Goal: Transaction & Acquisition: Purchase product/service

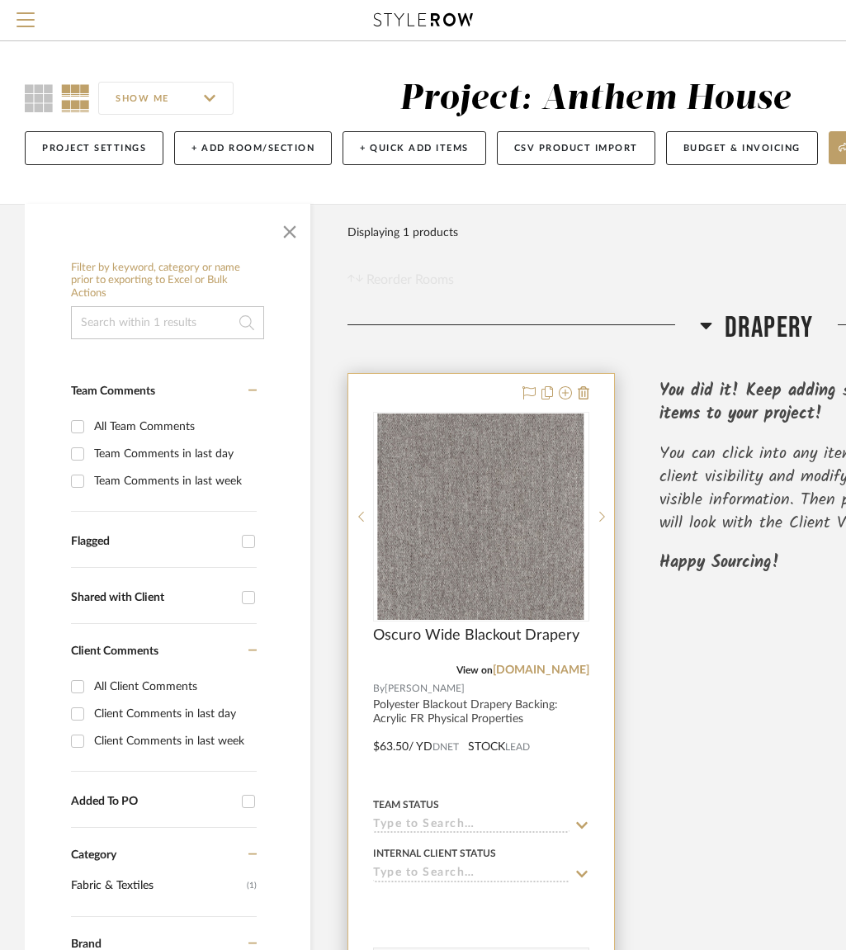
click at [493, 539] on img "0" at bounding box center [481, 516] width 206 height 206
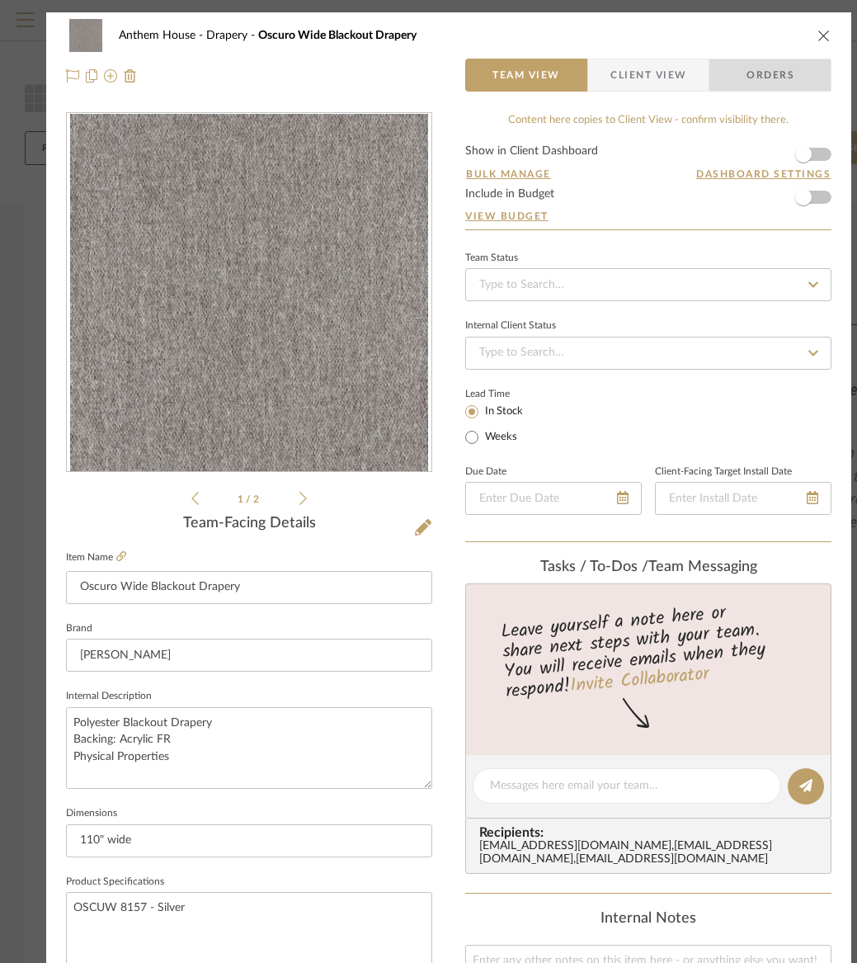
click at [754, 68] on span "Orders" at bounding box center [770, 75] width 84 height 33
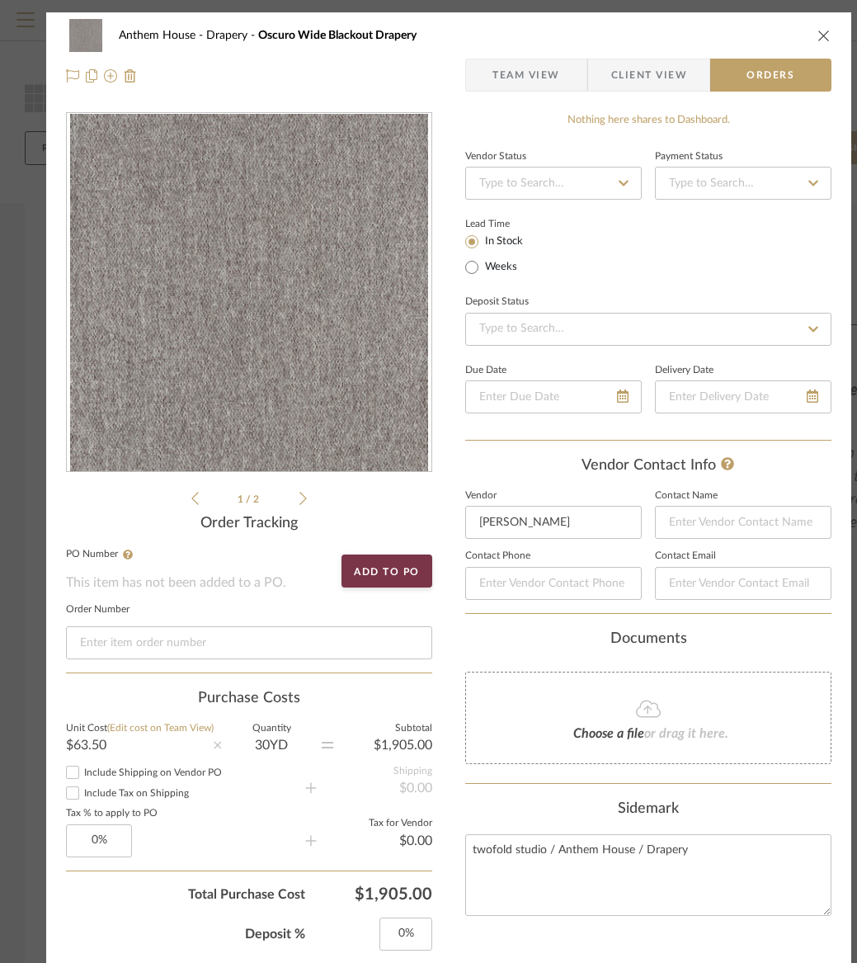
click at [98, 582] on p "This item has not been added to a PO." at bounding box center [249, 583] width 366 height 20
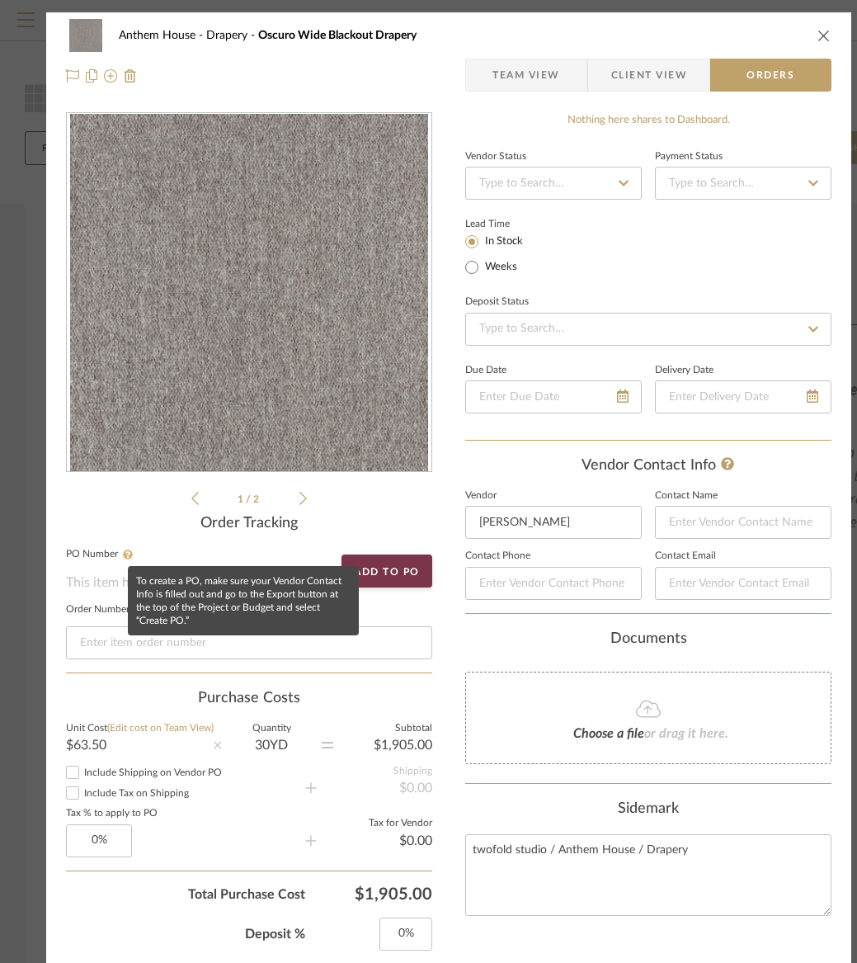
click at [125, 553] on icon at bounding box center [128, 554] width 10 height 10
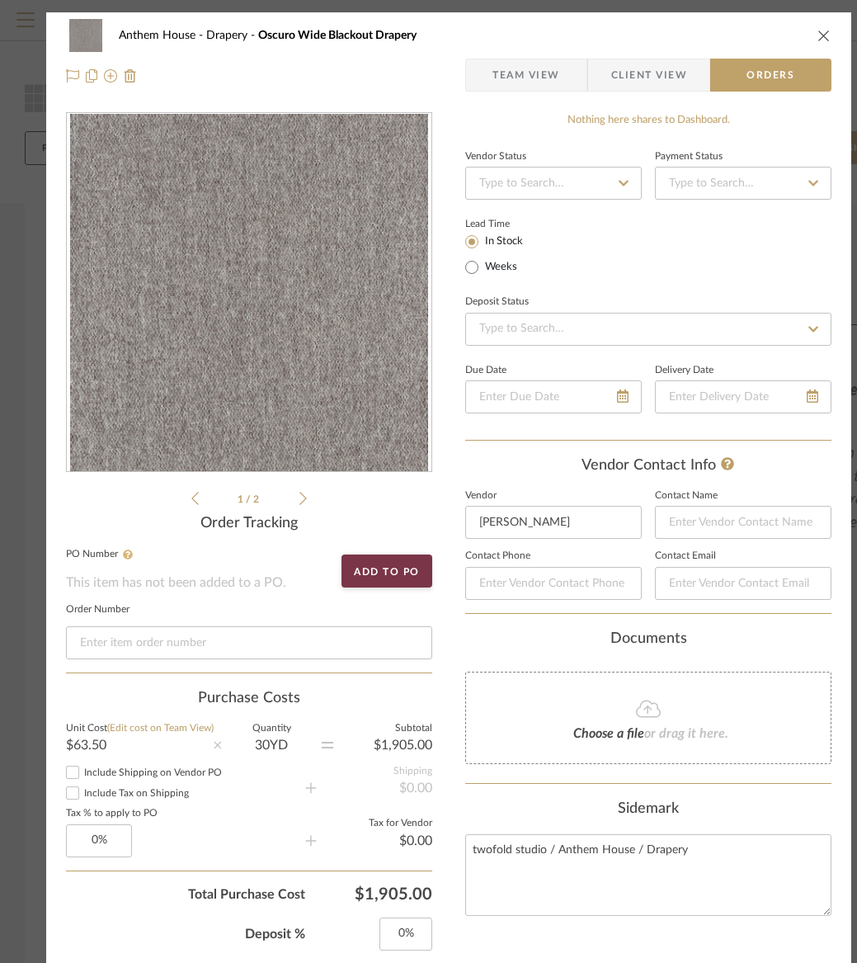
click at [125, 553] on icon at bounding box center [128, 554] width 10 height 10
click at [567, 179] on input at bounding box center [553, 183] width 177 height 33
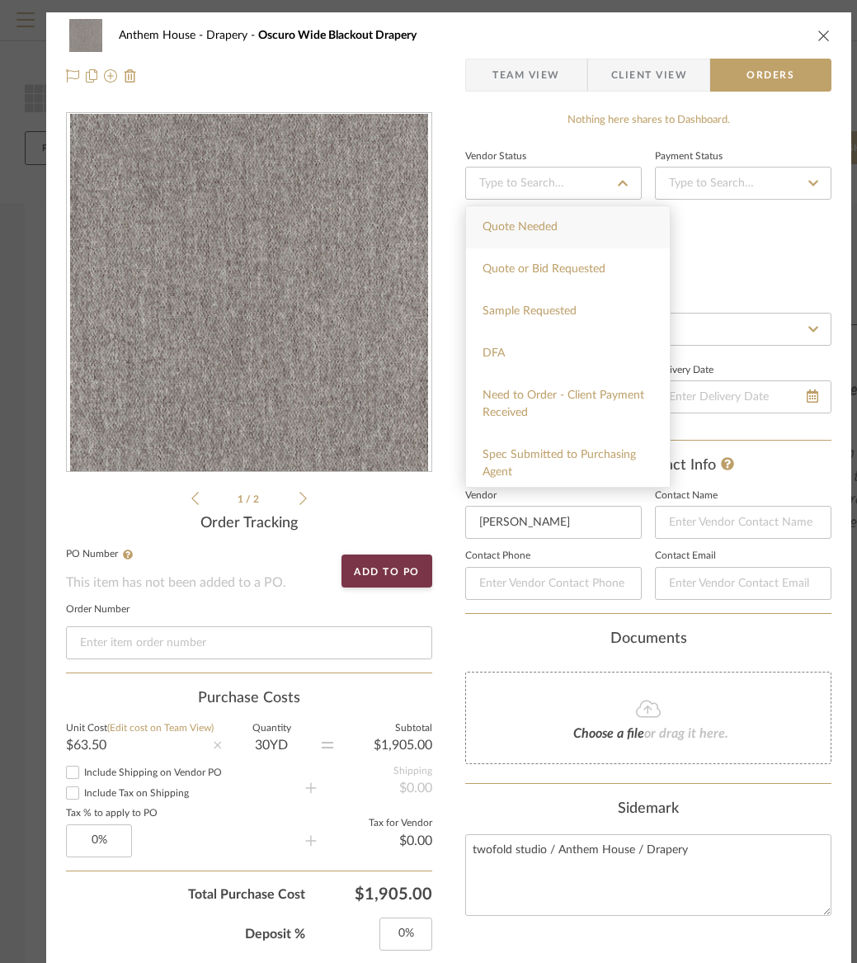
click at [761, 279] on div "Vendor Status Payment Status Lead Time In Stock Weeks Deposit Status Due Date D…" at bounding box center [648, 293] width 366 height 296
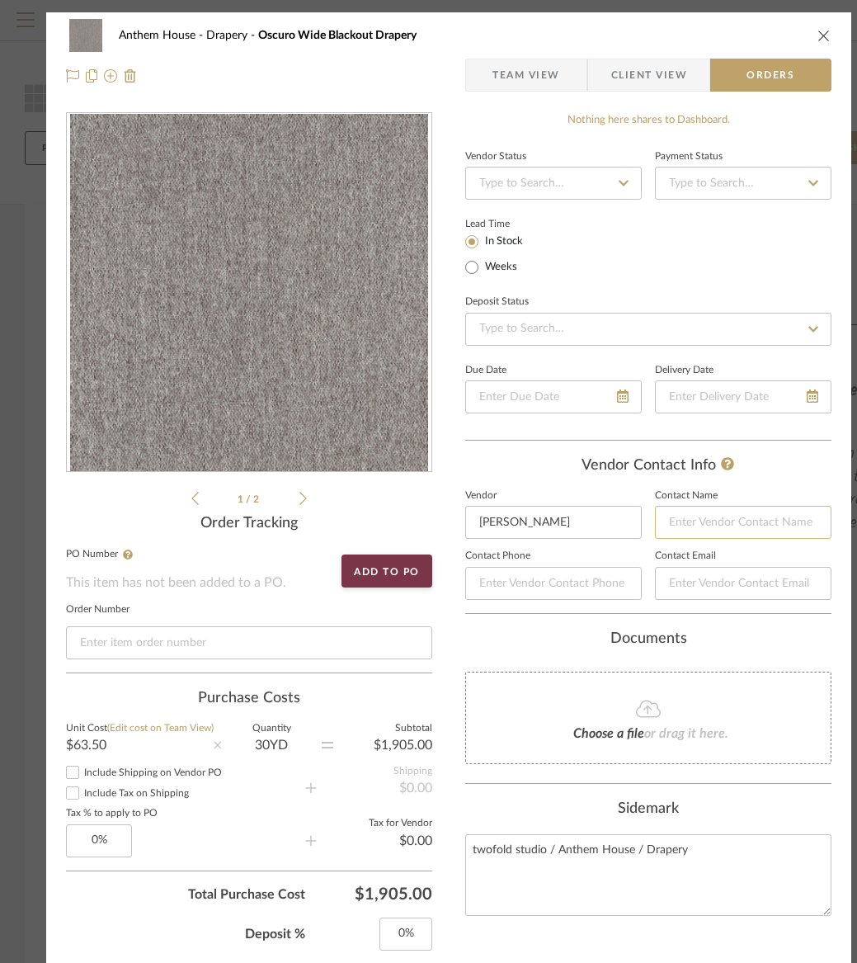
click at [764, 521] on input at bounding box center [743, 522] width 177 height 33
drag, startPoint x: 265, startPoint y: 742, endPoint x: 265, endPoint y: 753, distance: 10.7
click at [264, 742] on div "30 YD" at bounding box center [272, 744] width 100 height 13
click at [277, 744] on div "30 YD" at bounding box center [272, 744] width 100 height 13
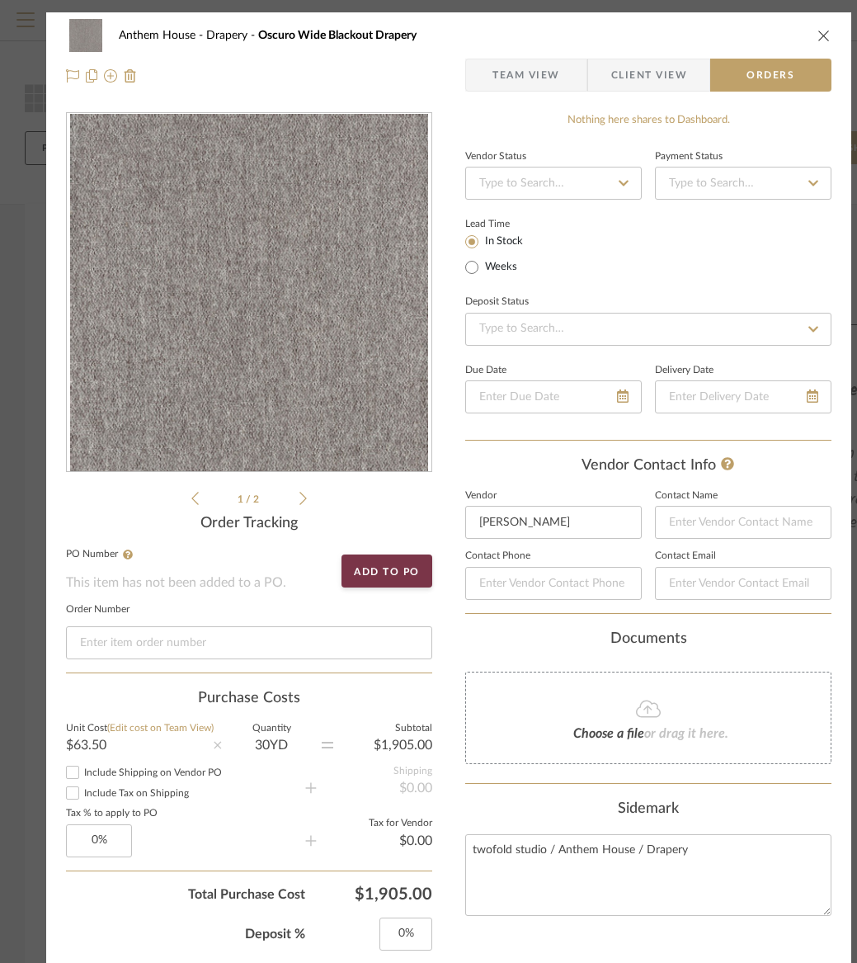
drag, startPoint x: 285, startPoint y: 748, endPoint x: 262, endPoint y: 724, distance: 32.7
click at [285, 748] on div "30 YD" at bounding box center [272, 744] width 100 height 13
click at [544, 81] on span "Team View" at bounding box center [526, 75] width 68 height 33
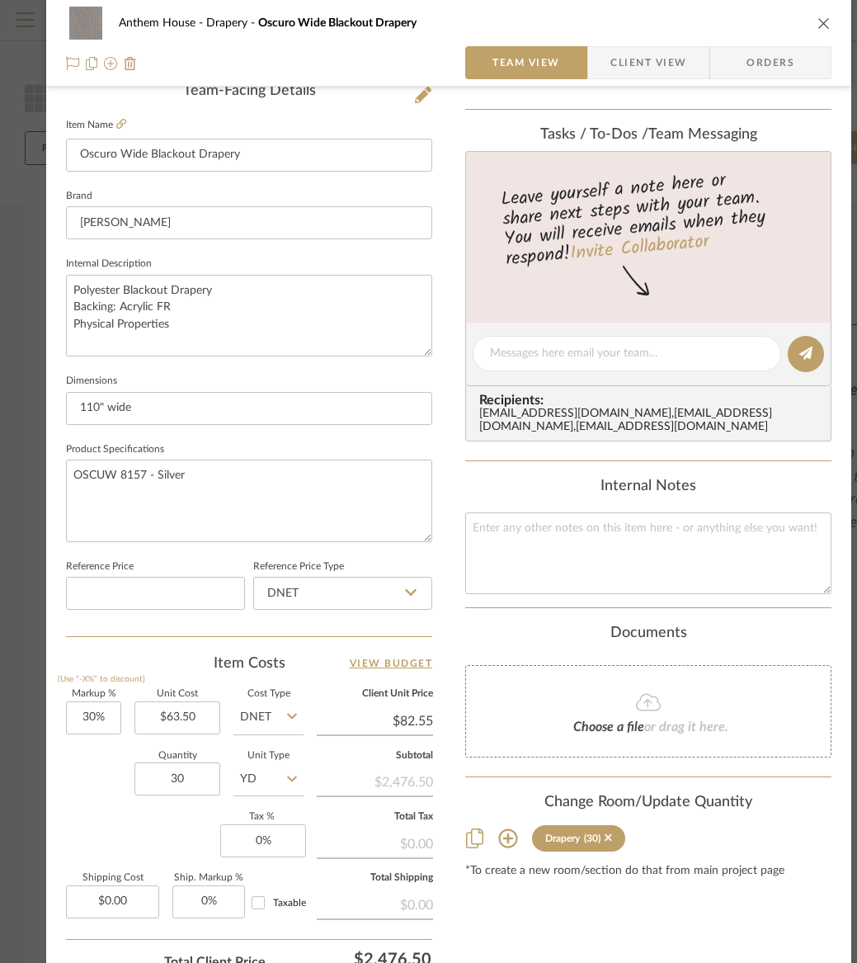
scroll to position [490, 0]
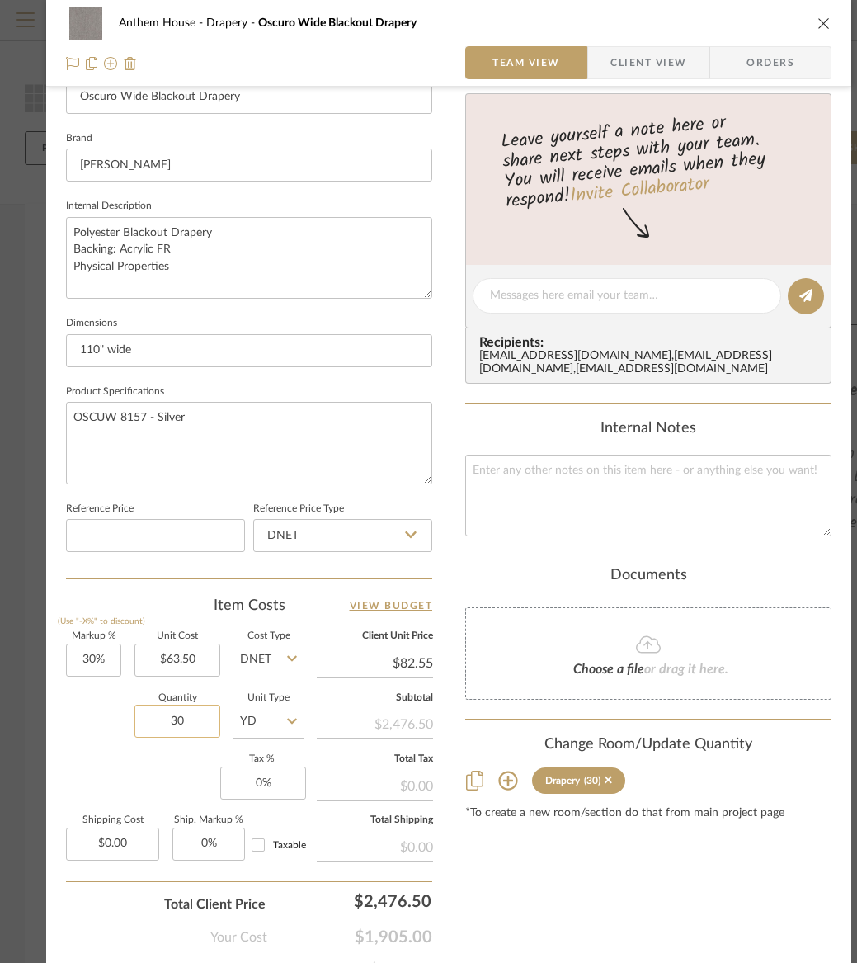
drag, startPoint x: 182, startPoint y: 719, endPoint x: 157, endPoint y: 719, distance: 25.6
click at [157, 719] on input "30" at bounding box center [177, 721] width 86 height 33
drag, startPoint x: 178, startPoint y: 718, endPoint x: 193, endPoint y: 719, distance: 14.9
click at [184, 717] on input "30" at bounding box center [177, 721] width 86 height 33
drag, startPoint x: 197, startPoint y: 719, endPoint x: 155, endPoint y: 720, distance: 42.1
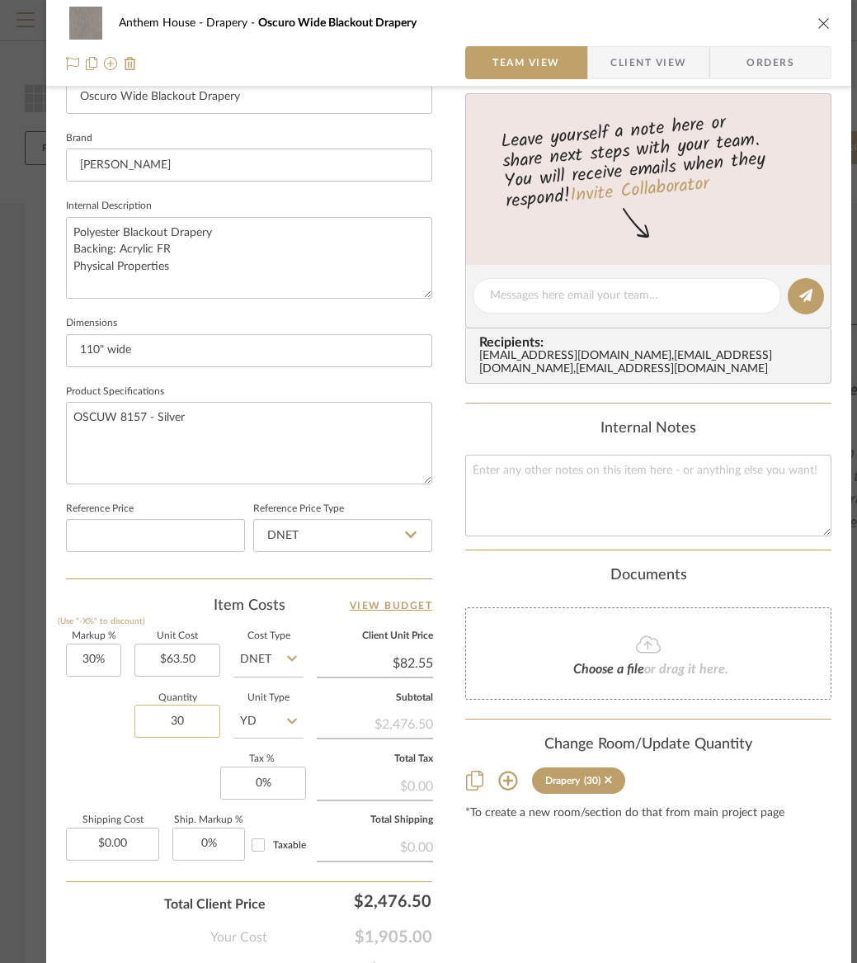
click at [155, 720] on input "30" at bounding box center [177, 721] width 86 height 33
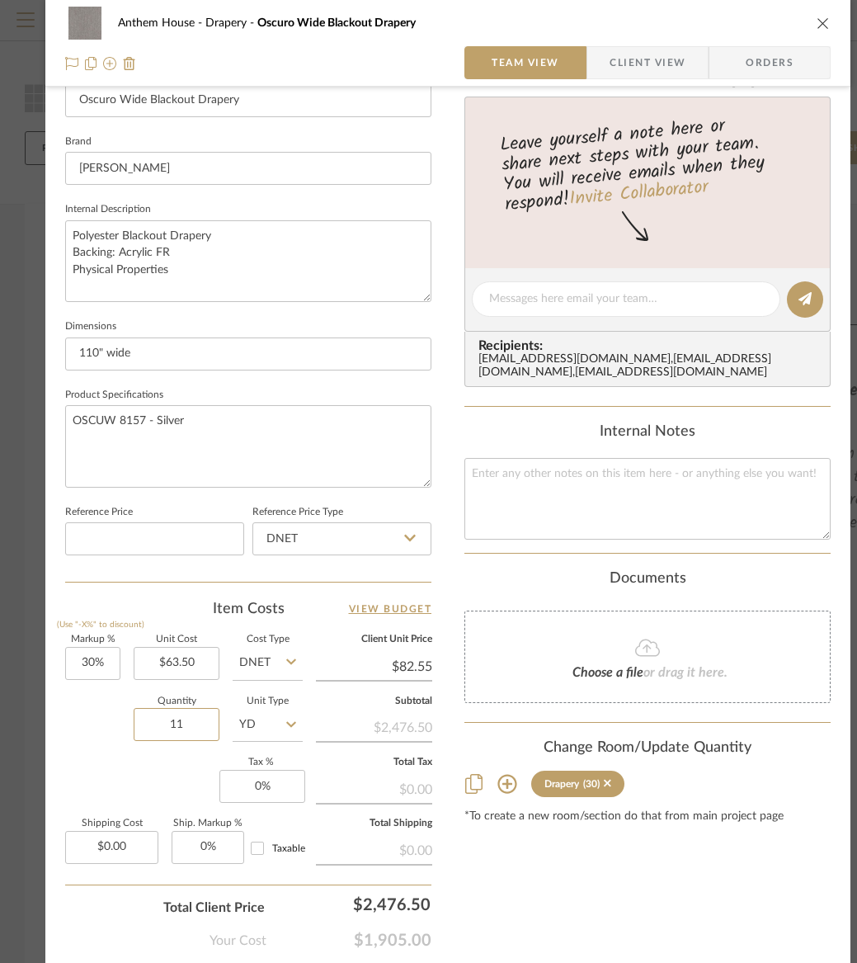
type input "11"
click at [118, 795] on div "Markup % (Use "-X%" to discount) 30% Unit Cost $63.50 Cost Type DNET Client Uni…" at bounding box center [248, 755] width 366 height 241
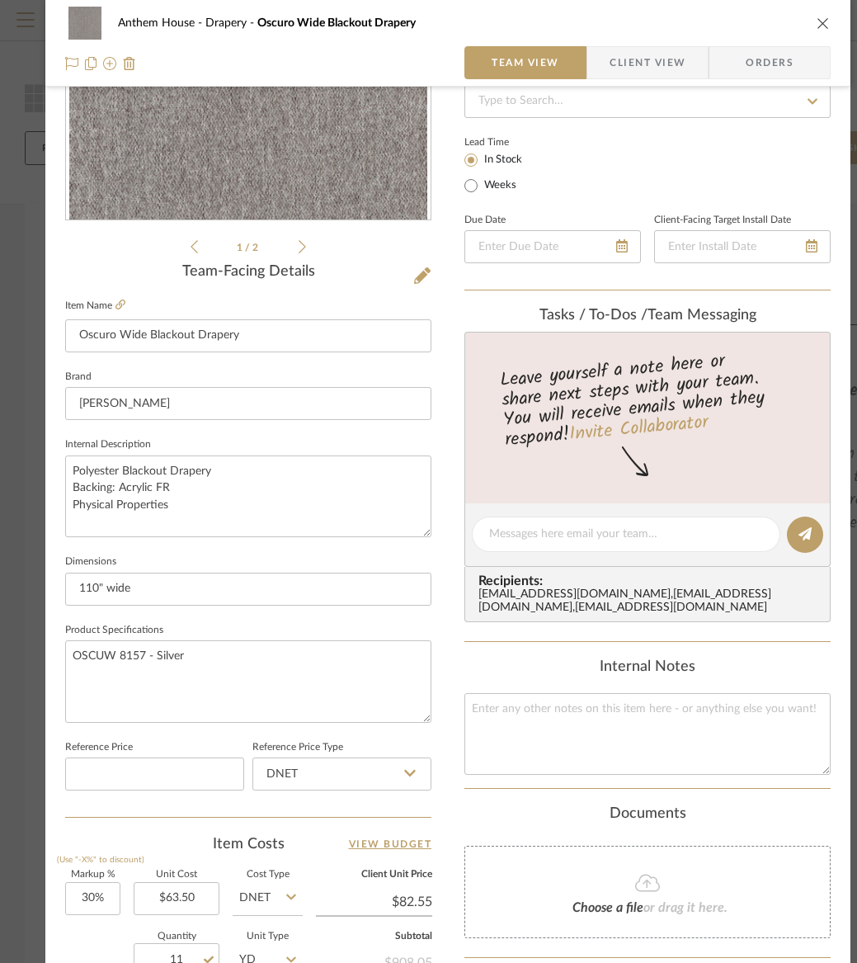
scroll to position [0, 1]
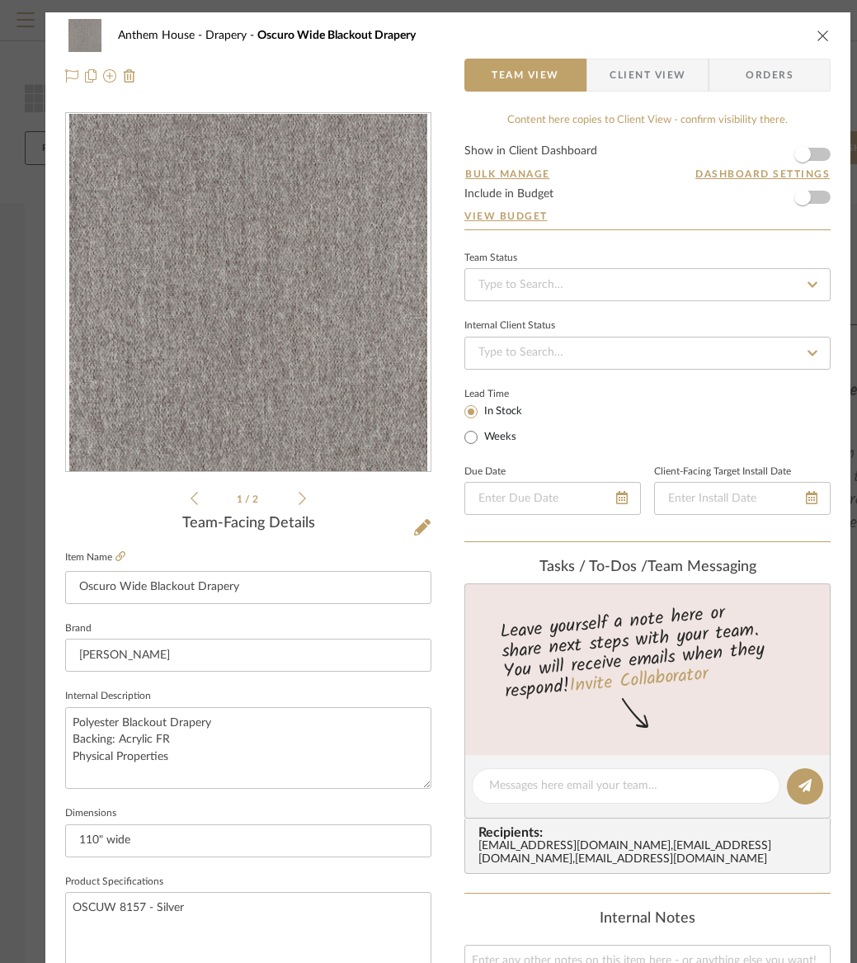
click at [766, 77] on span "Orders" at bounding box center [770, 75] width 84 height 33
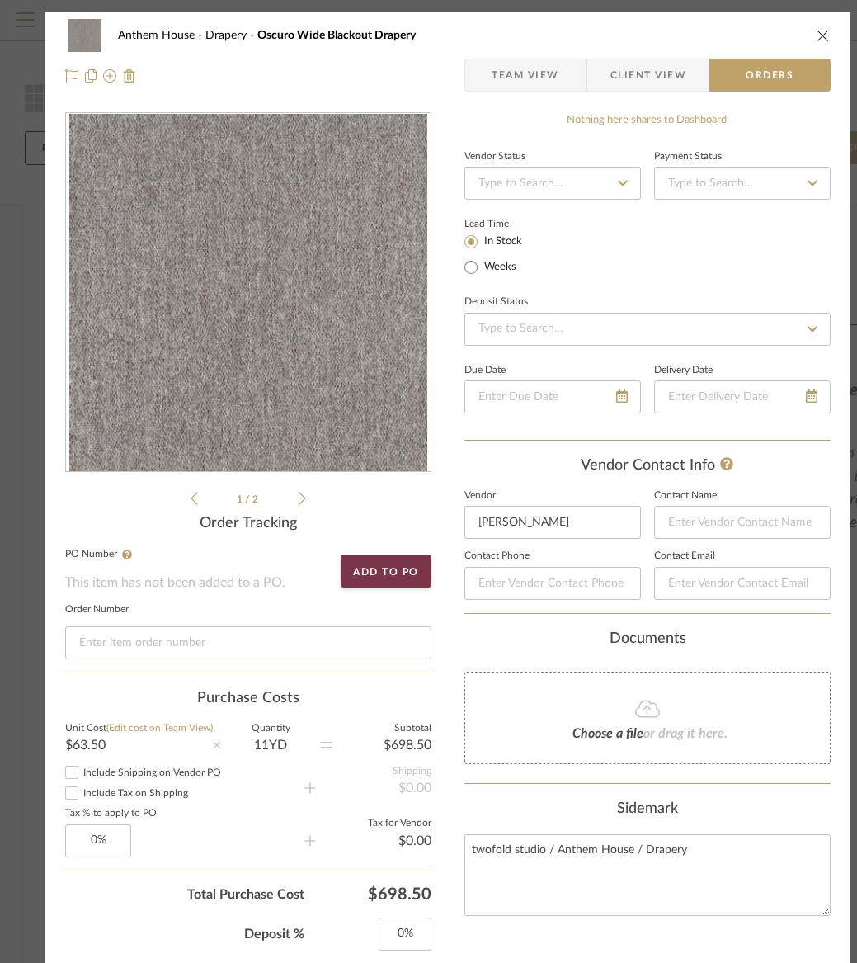
scroll to position [3, 1]
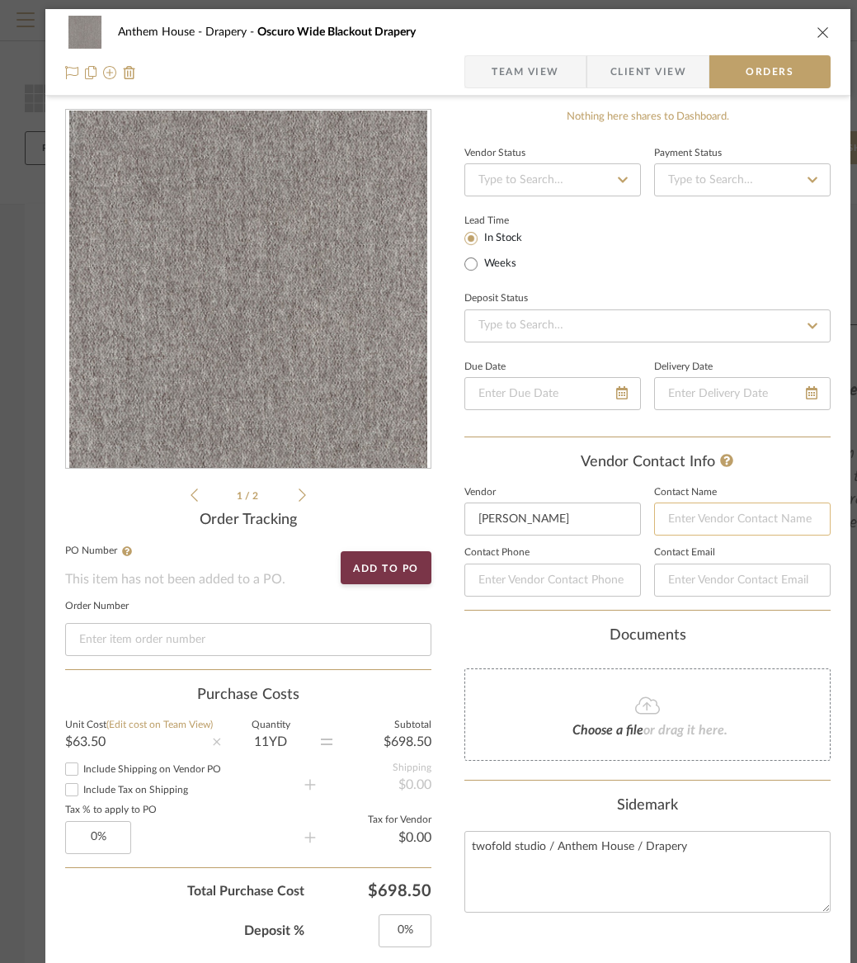
click at [707, 516] on input at bounding box center [742, 518] width 177 height 33
type input "L"
type input "[PERSON_NAME]"
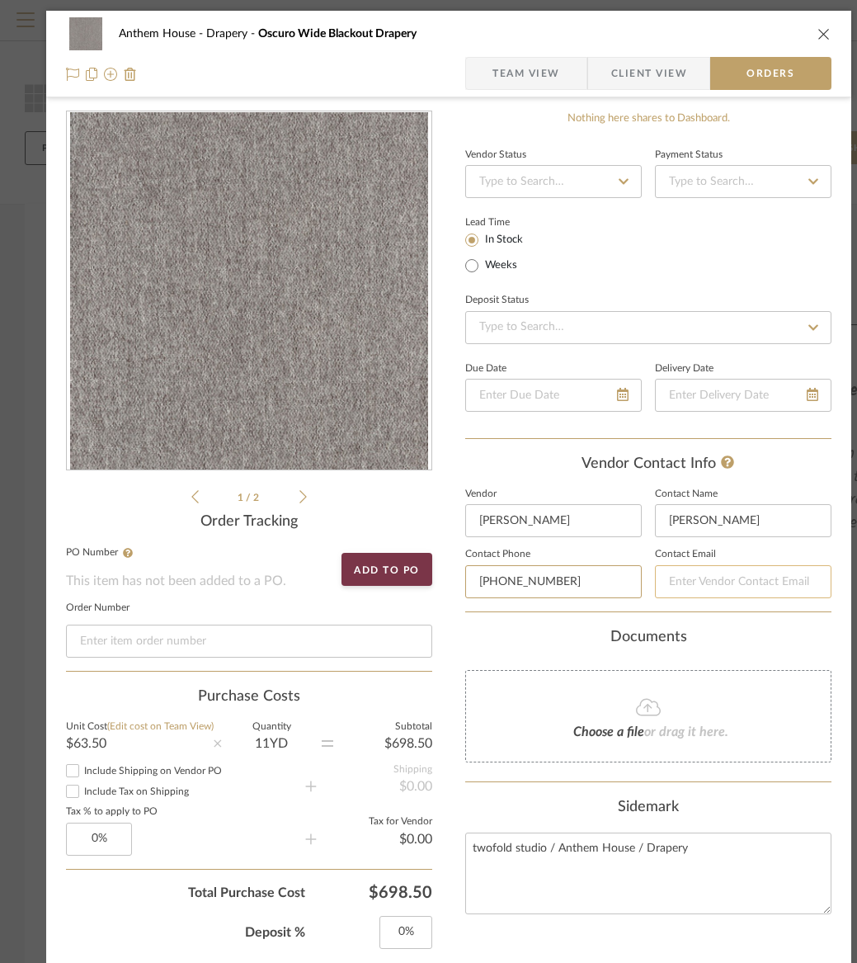
type input "[PHONE_NUMBER]"
click at [756, 572] on input at bounding box center [743, 581] width 177 height 33
type input "[EMAIL_ADDRESS][DOMAIN_NAME]"
click at [754, 582] on input "[EMAIL_ADDRESS][DOMAIN_NAME]" at bounding box center [743, 581] width 177 height 33
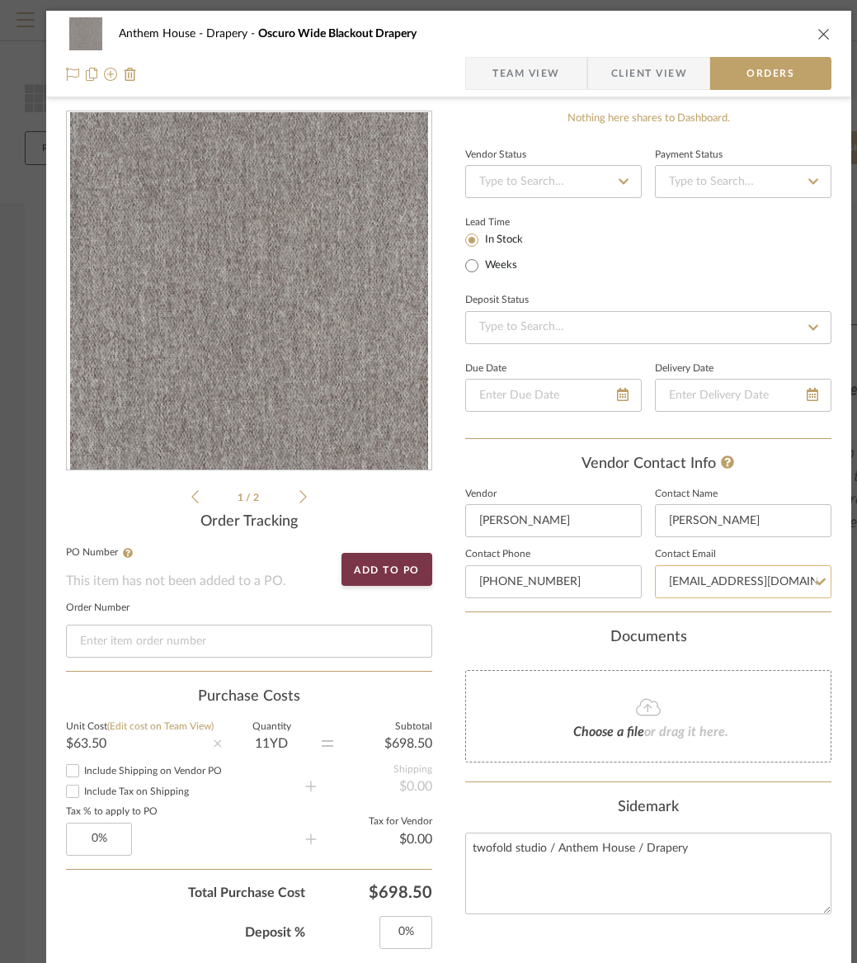
drag, startPoint x: 754, startPoint y: 582, endPoint x: 773, endPoint y: 575, distance: 20.4
click at [754, 582] on input "[EMAIL_ADDRESS][DOMAIN_NAME]" at bounding box center [743, 581] width 177 height 33
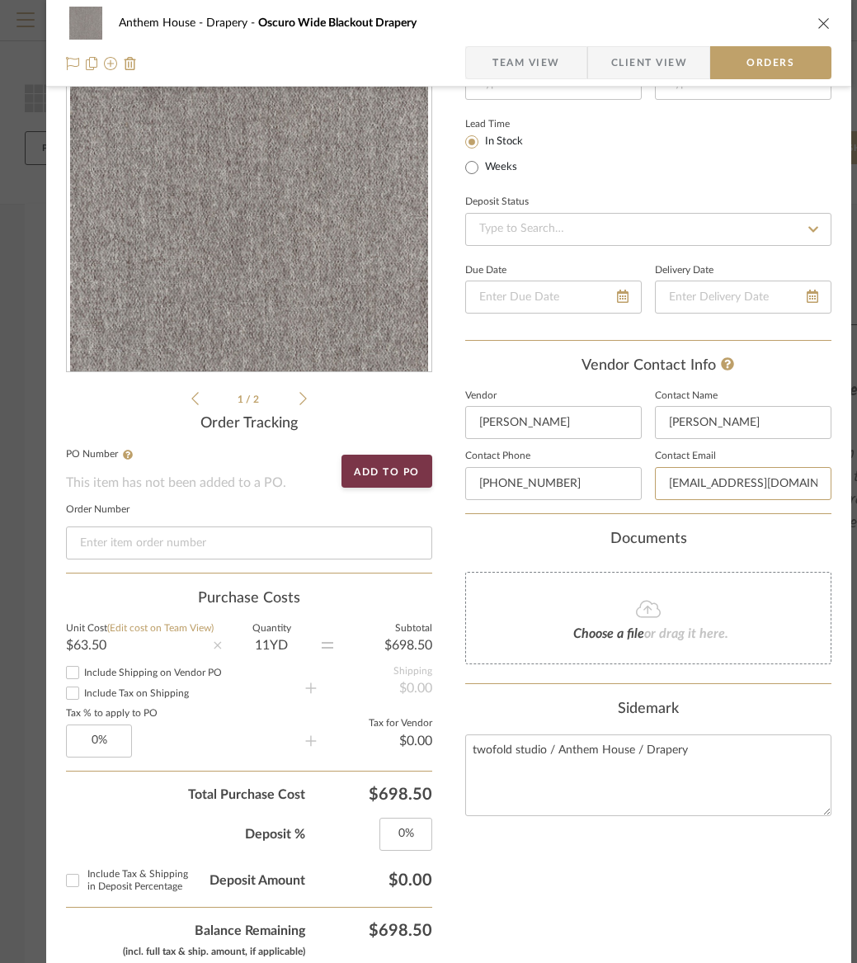
scroll to position [102, 0]
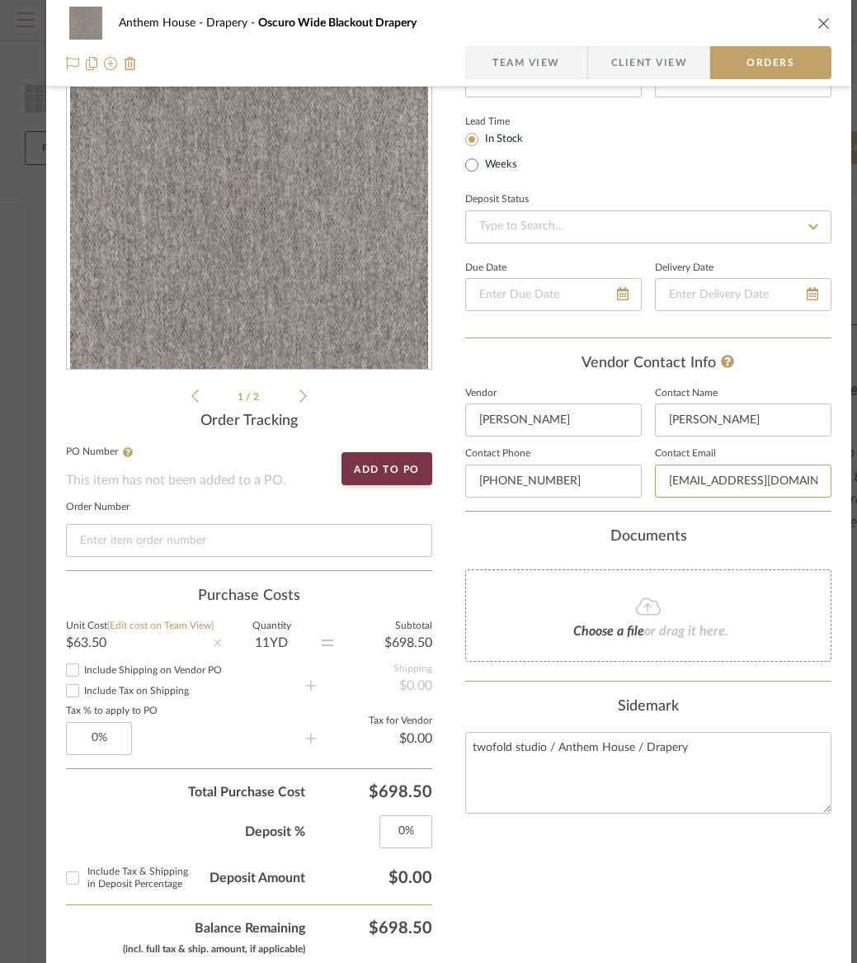
type input "[EMAIL_ADDRESS][DOMAIN_NAME]"
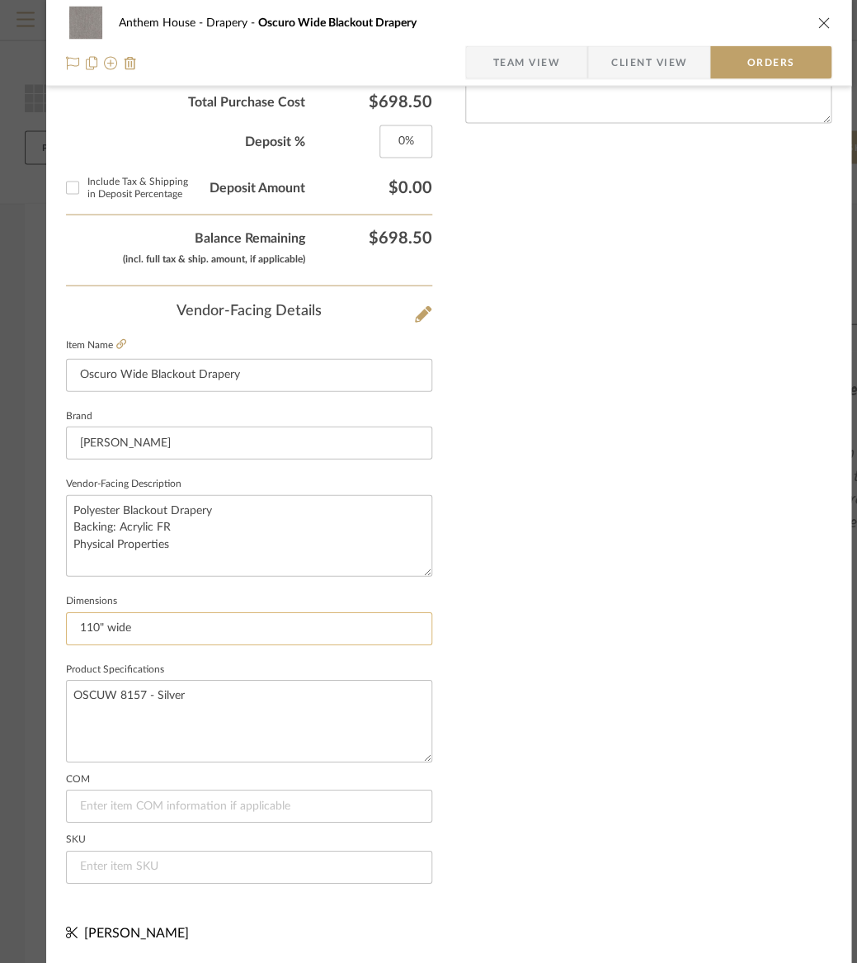
scroll to position [0, 0]
drag, startPoint x: 188, startPoint y: 684, endPoint x: 35, endPoint y: 671, distance: 153.2
click at [26, 677] on mat-dialog-content "Anthem House Drapery Oscuro Wide Blackout Drapery Team View Client View Orders …" at bounding box center [428, 91] width 857 height 1742
click at [210, 680] on textarea "OSCUW 8157 - Silver" at bounding box center [249, 721] width 366 height 82
type textarea "OSCUW 8157 - Silver"
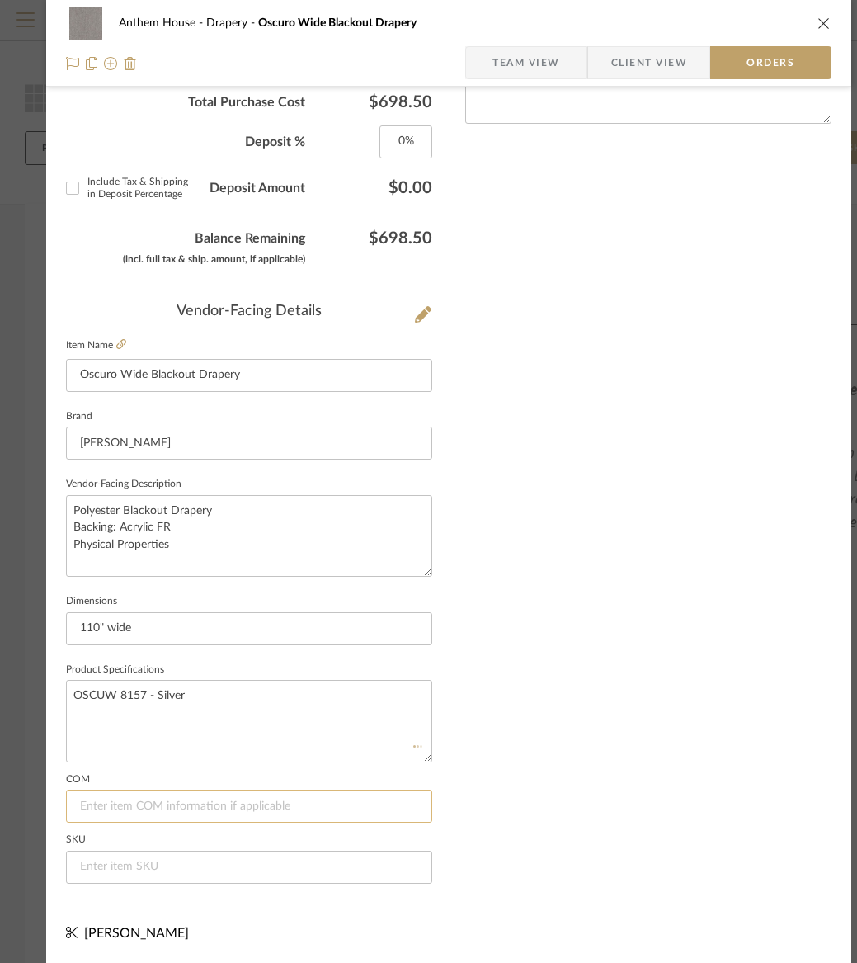
click at [149, 798] on input at bounding box center [249, 805] width 366 height 33
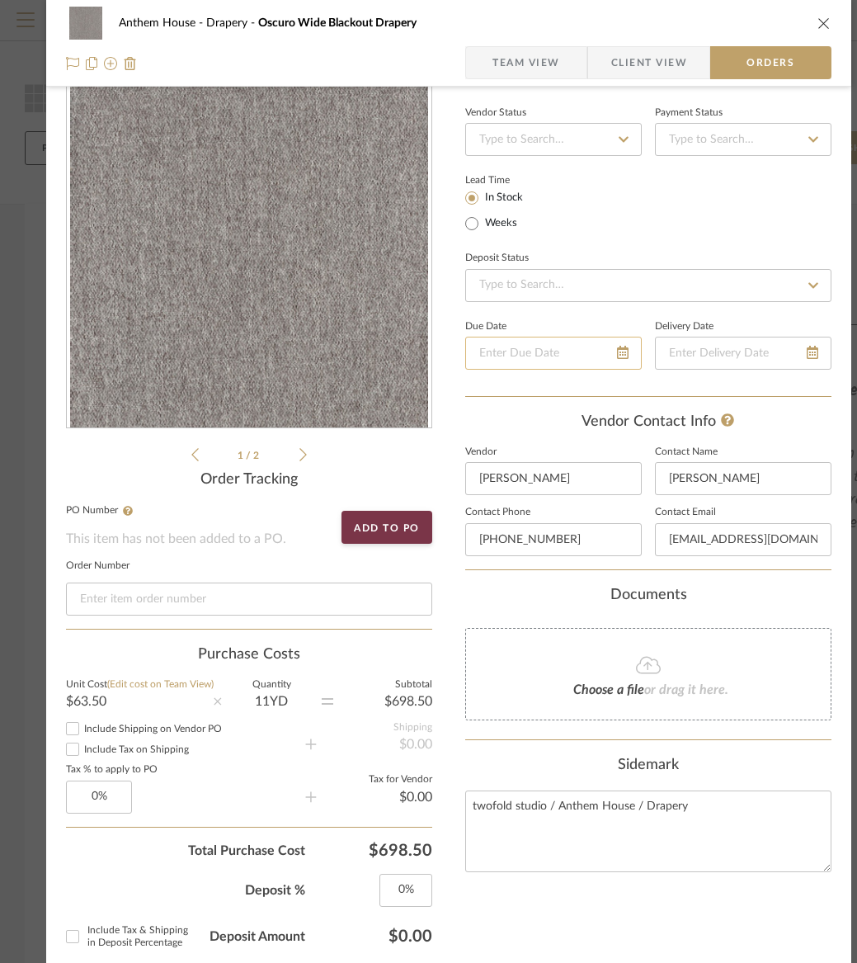
scroll to position [23, 0]
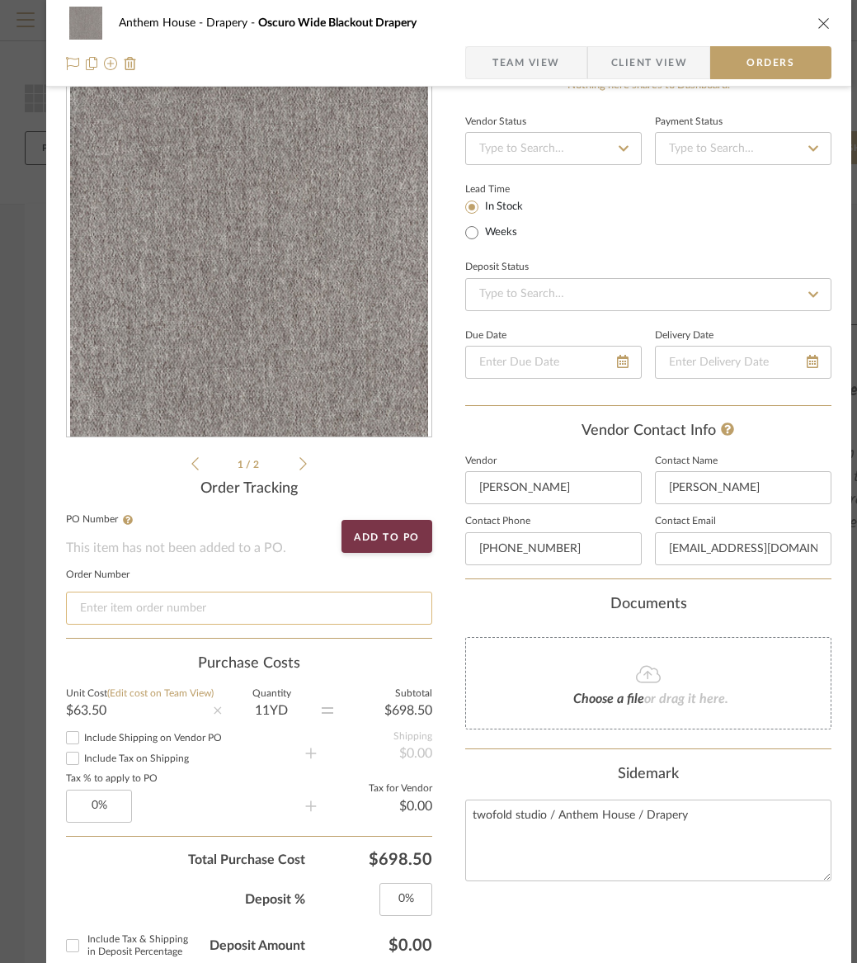
click at [331, 607] on input at bounding box center [249, 607] width 366 height 33
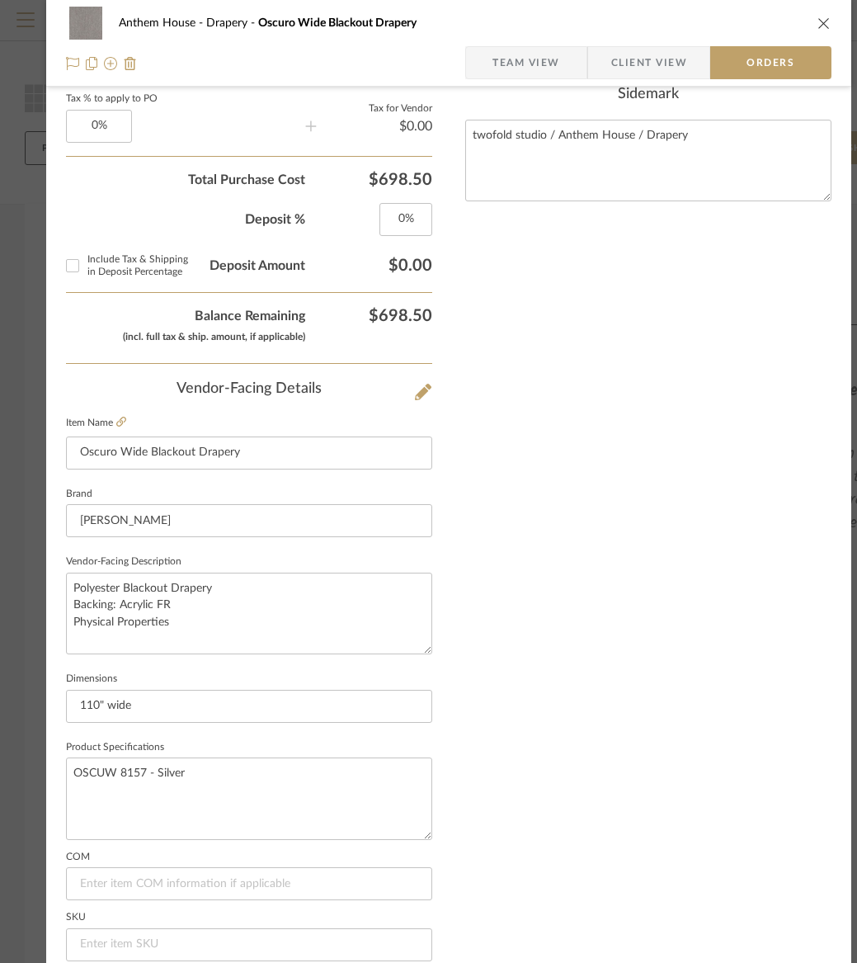
scroll to position [804, 0]
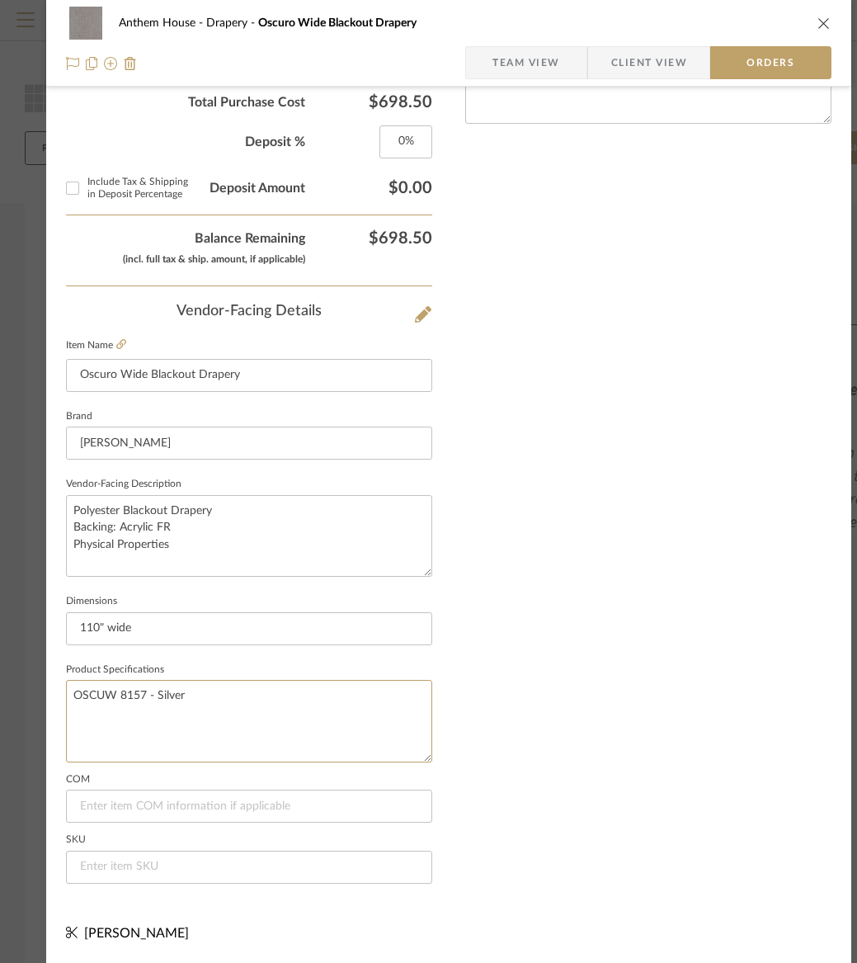
drag, startPoint x: 198, startPoint y: 686, endPoint x: 38, endPoint y: 684, distance: 160.0
click at [38, 684] on mat-dialog-content "Anthem House Drapery Oscuro Wide Blackout Drapery Team View Client View Orders …" at bounding box center [428, 91] width 857 height 1742
click at [236, 706] on textarea "OSCUW 8157 - Silver" at bounding box center [249, 721] width 366 height 82
click at [266, 374] on input "Oscuro Wide Blackout Drapery" at bounding box center [249, 375] width 366 height 33
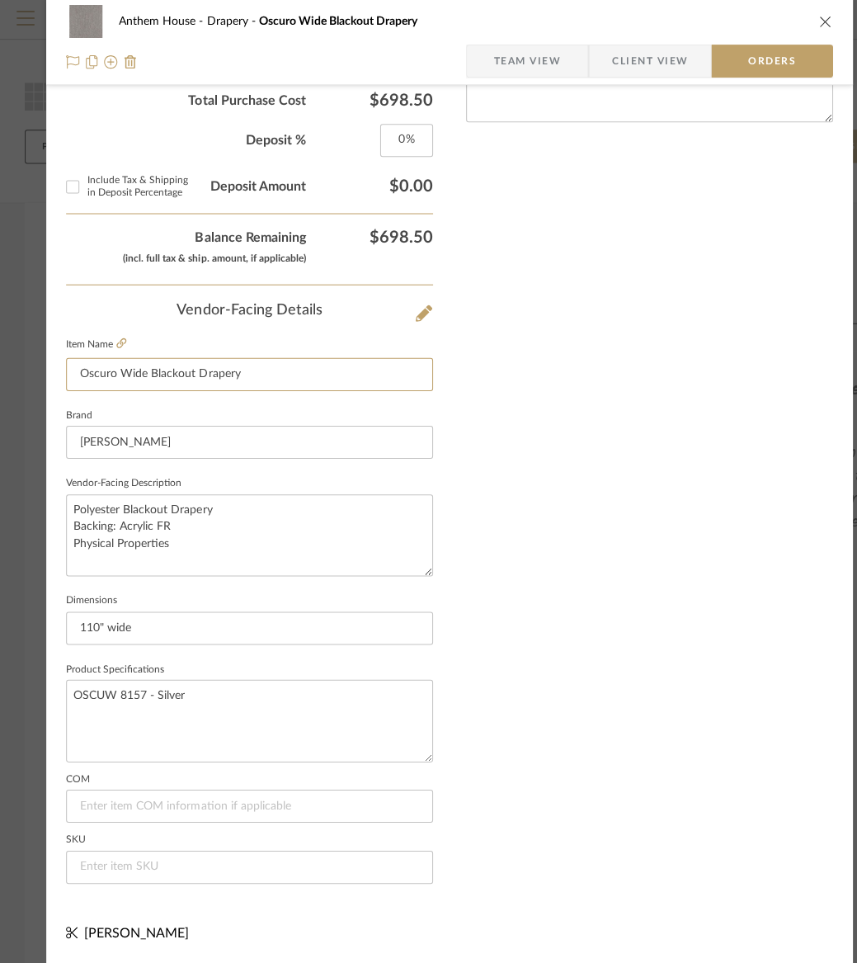
scroll to position [0, 0]
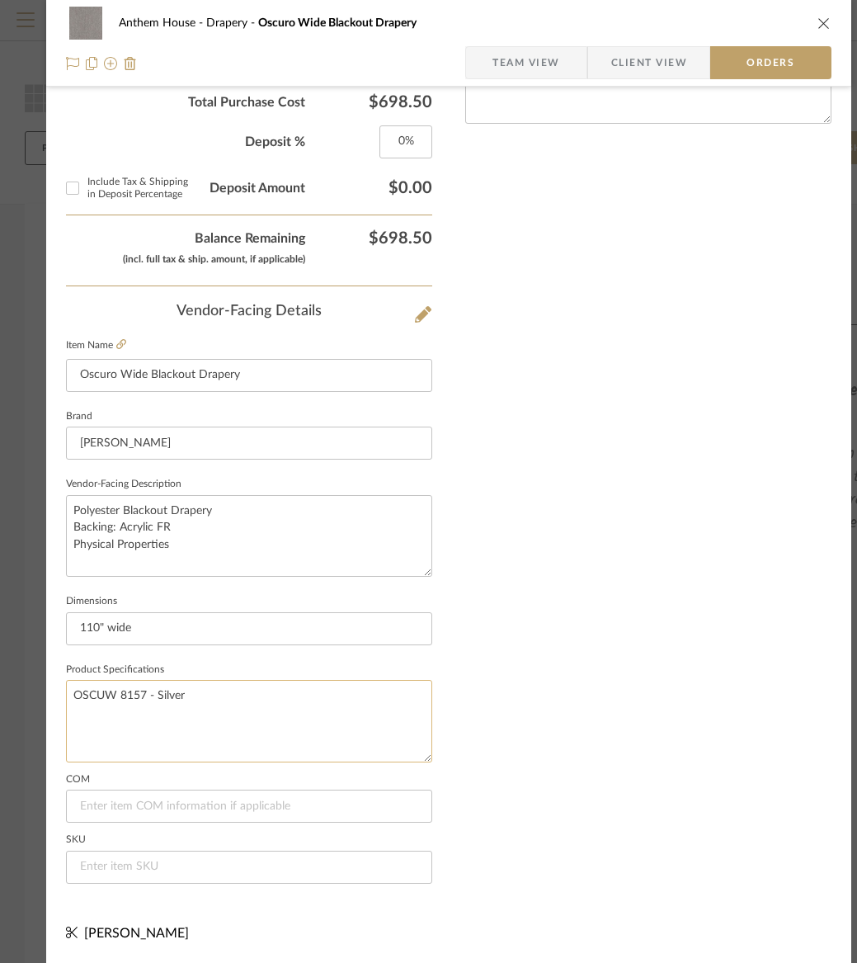
click at [74, 681] on textarea "OSCUW 8157 - Silver" at bounding box center [249, 721] width 366 height 82
drag, startPoint x: 160, startPoint y: 715, endPoint x: 15, endPoint y: 683, distance: 148.7
click at [16, 671] on mat-dialog-content "Anthem House Drapery Oscuro Wide Blackout Drapery Team View Client View Orders …" at bounding box center [428, 91] width 857 height 1742
type textarea "Oscuro Wide - Silver OSCUW 8157"
click at [71, 498] on textarea "Polyester Blackout Drapery Backing: Acrylic FR Physical Properties" at bounding box center [249, 536] width 366 height 82
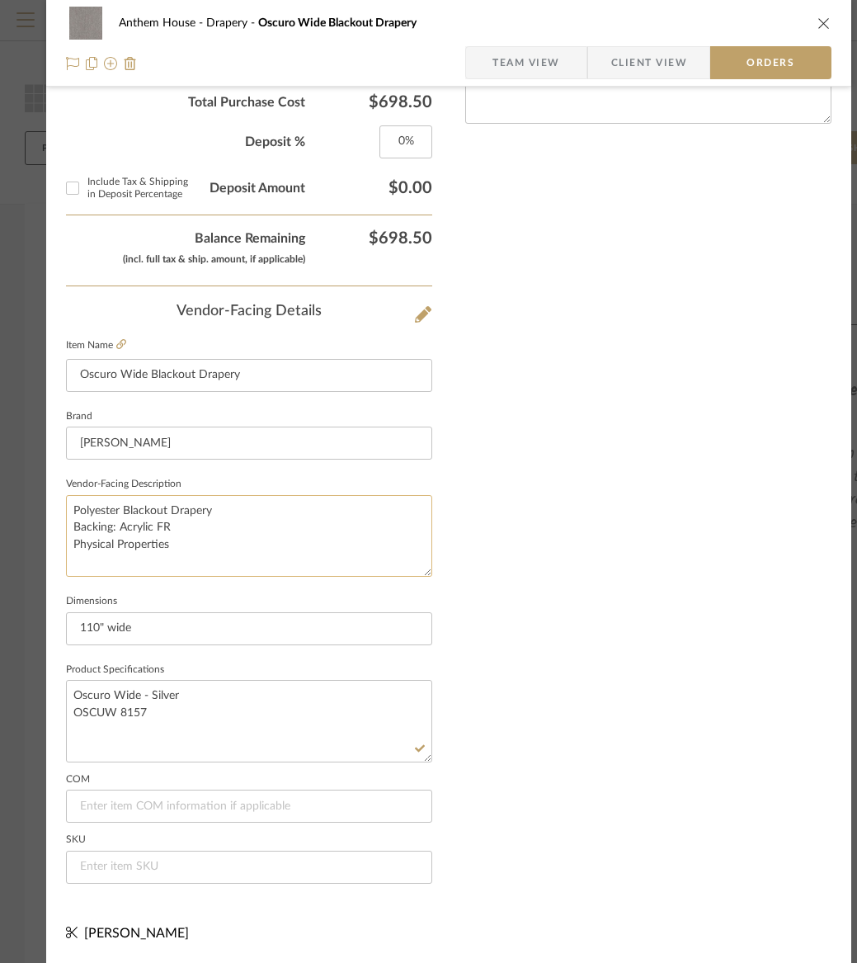
paste textarea "Oscuro Wide - Silver OSCUW 8157"
drag, startPoint x: 75, startPoint y: 515, endPoint x: 167, endPoint y: 595, distance: 121.6
click at [167, 595] on div "Vendor-Facing Details Item Name Oscuro Wide Blackout Drapery Brand [PERSON_NAME…" at bounding box center [249, 600] width 366 height 594
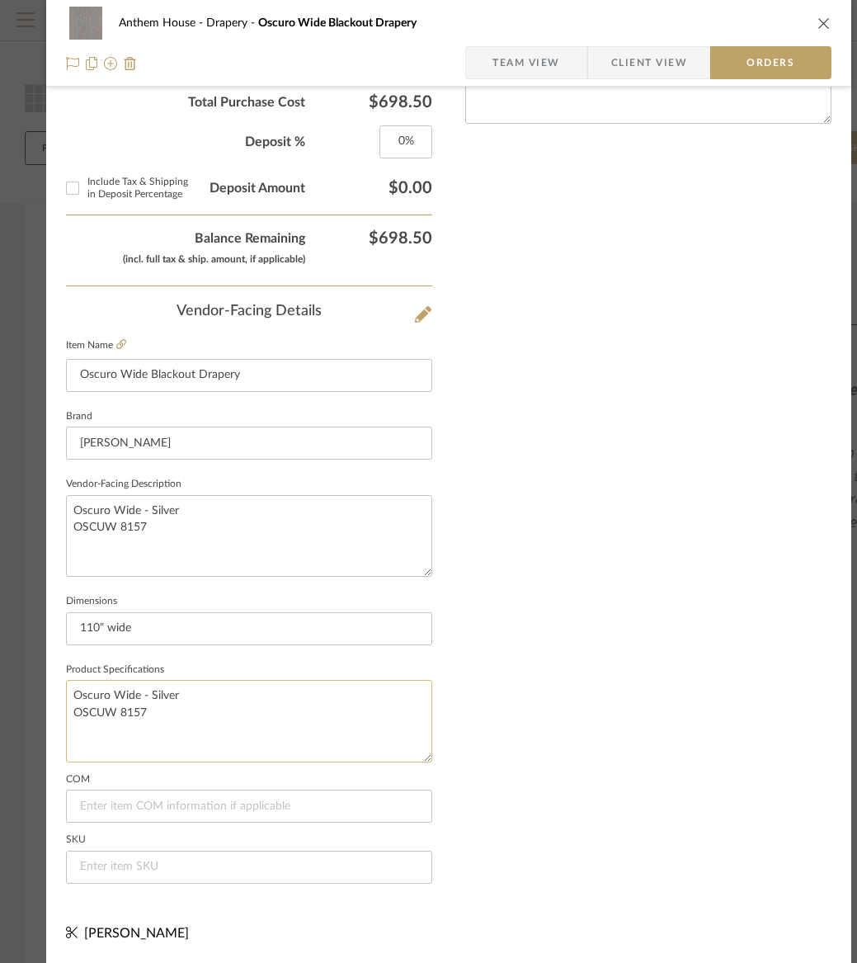
type textarea "Oscuro Wide - Silver OSCUW 8157"
drag, startPoint x: 157, startPoint y: 724, endPoint x: 59, endPoint y: 680, distance: 107.1
click at [60, 680] on div "Anthem House Drapery Oscuro Wide Blackout Drapery Team View Client View Orders …" at bounding box center [448, 91] width 805 height 1742
paste textarea "Polyester Blackout Drapery Backing: Acrylic FR Physical Properties"
click at [312, 742] on textarea "Polyester Blackout Drapery Backing: Acrylic FR Physical Properties" at bounding box center [249, 721] width 366 height 82
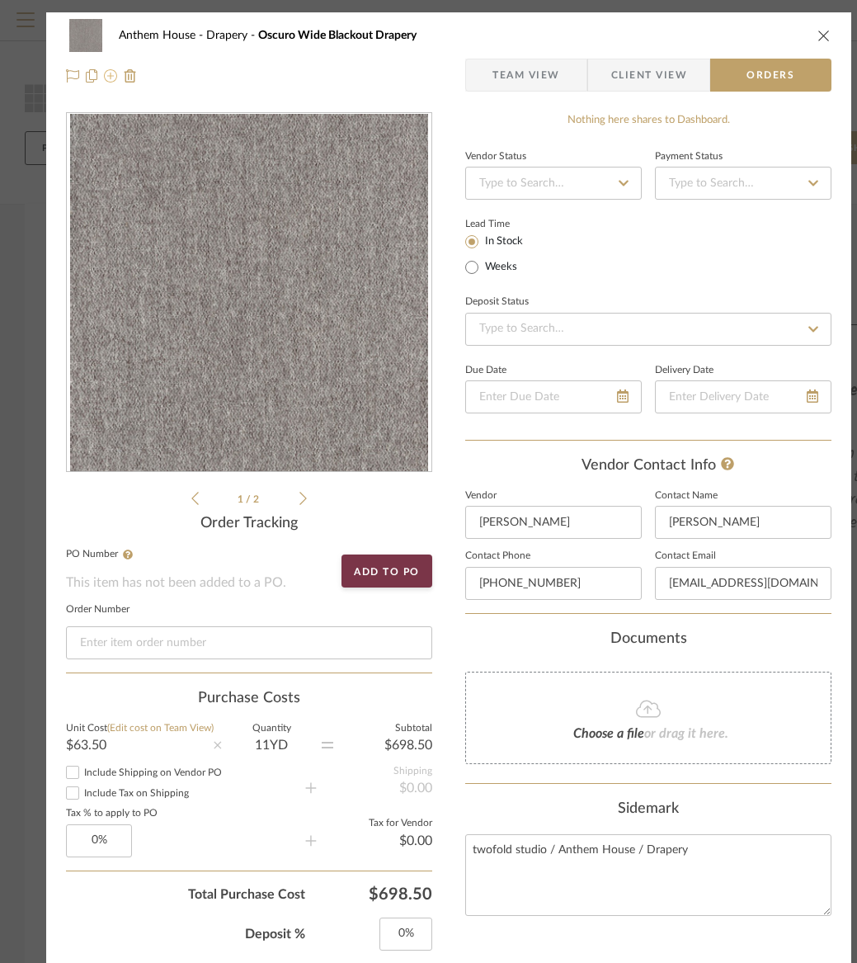
type textarea "Polyester Blackout Drapery Backing: Acrylic FR Physical Properties"
click at [111, 78] on icon at bounding box center [110, 75] width 13 height 13
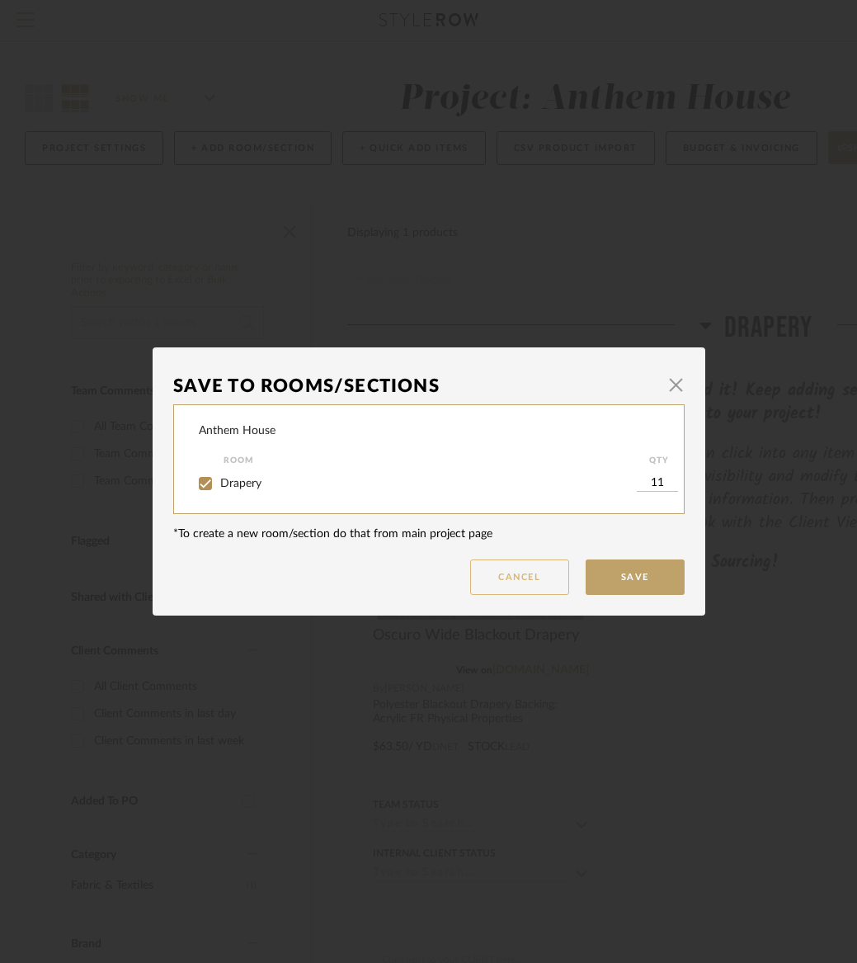
click at [529, 586] on button "Cancel" at bounding box center [519, 576] width 99 height 35
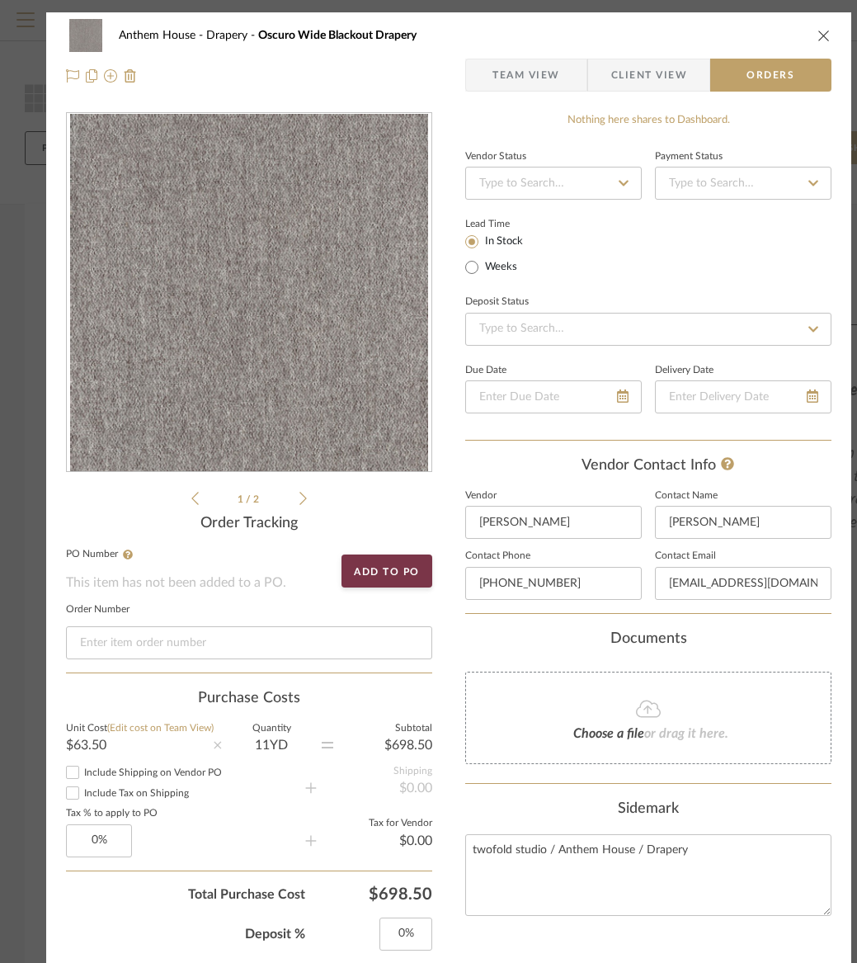
click at [820, 31] on icon "close" at bounding box center [824, 35] width 13 height 13
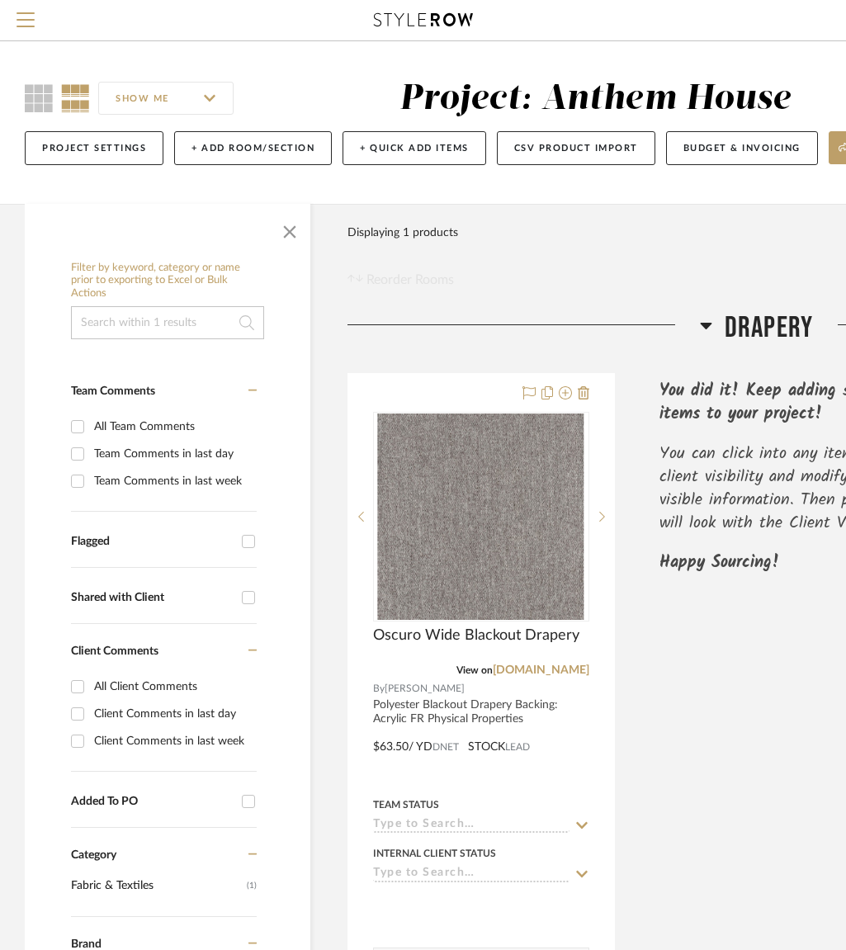
scroll to position [0, 342]
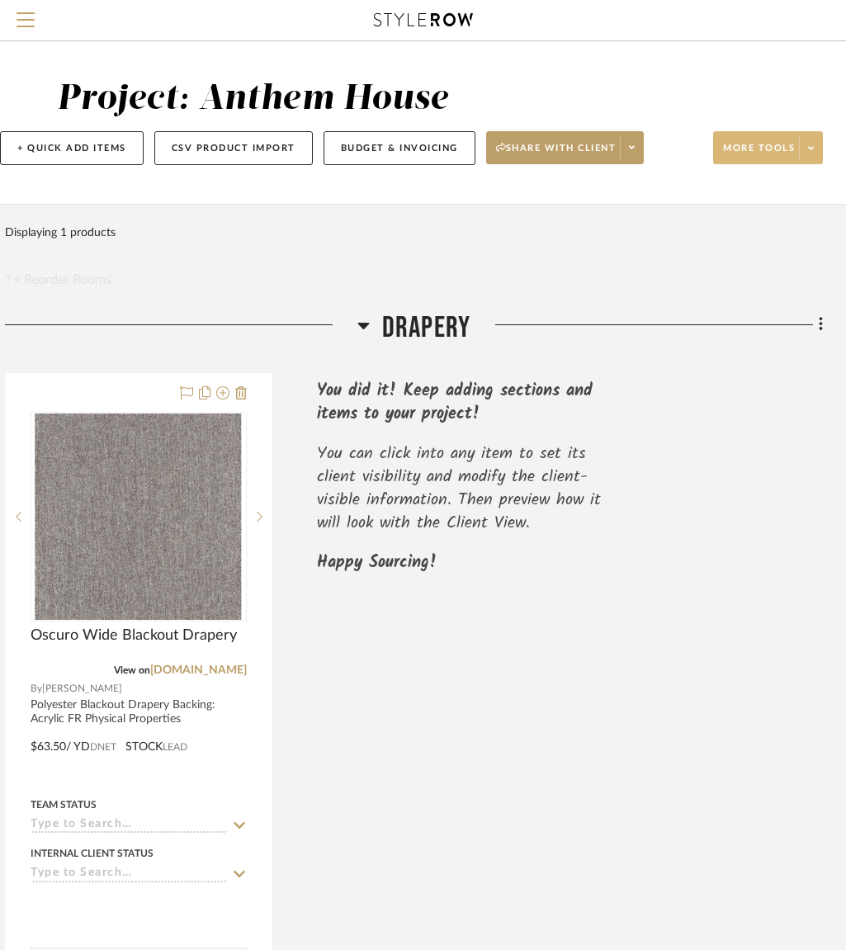
click at [769, 148] on span "More tools" at bounding box center [759, 154] width 72 height 25
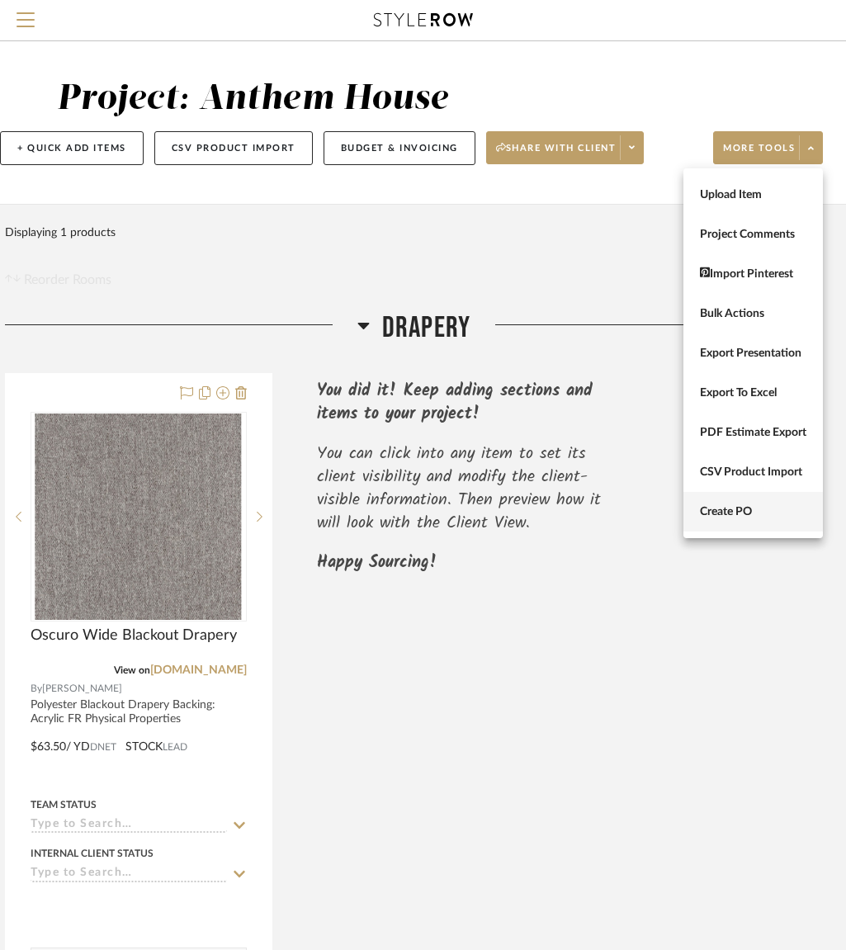
click at [730, 508] on span "Create PO" at bounding box center [753, 512] width 106 height 14
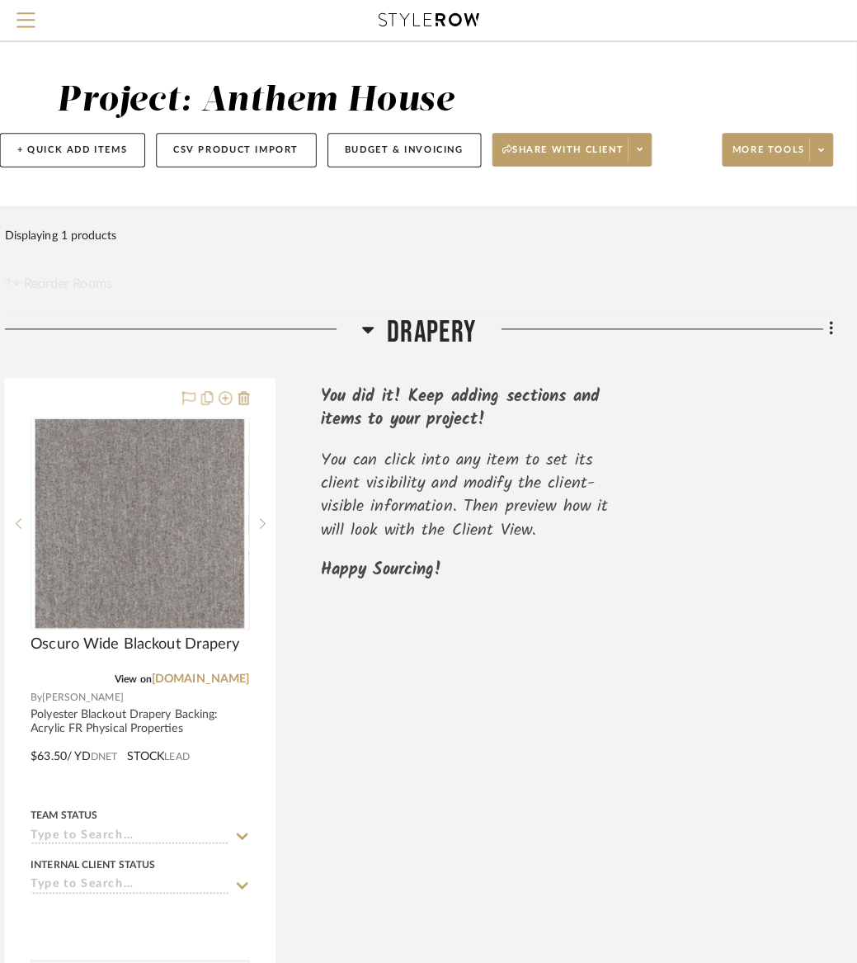
scroll to position [0, 0]
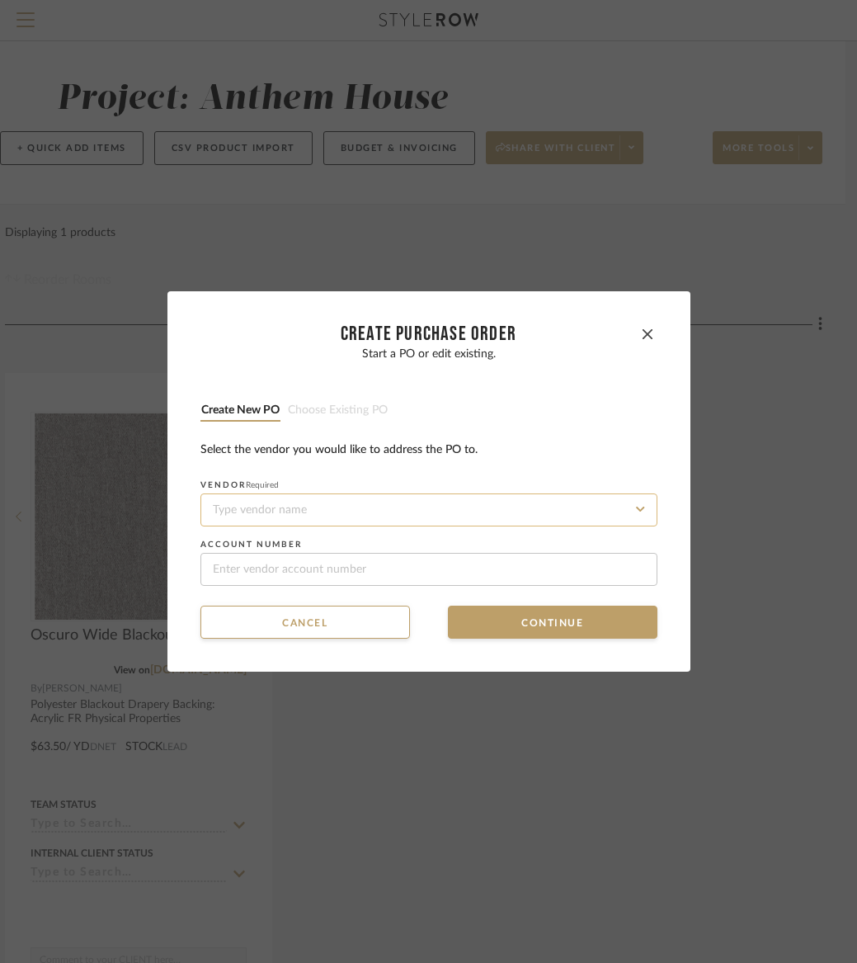
click at [351, 509] on input at bounding box center [428, 509] width 457 height 33
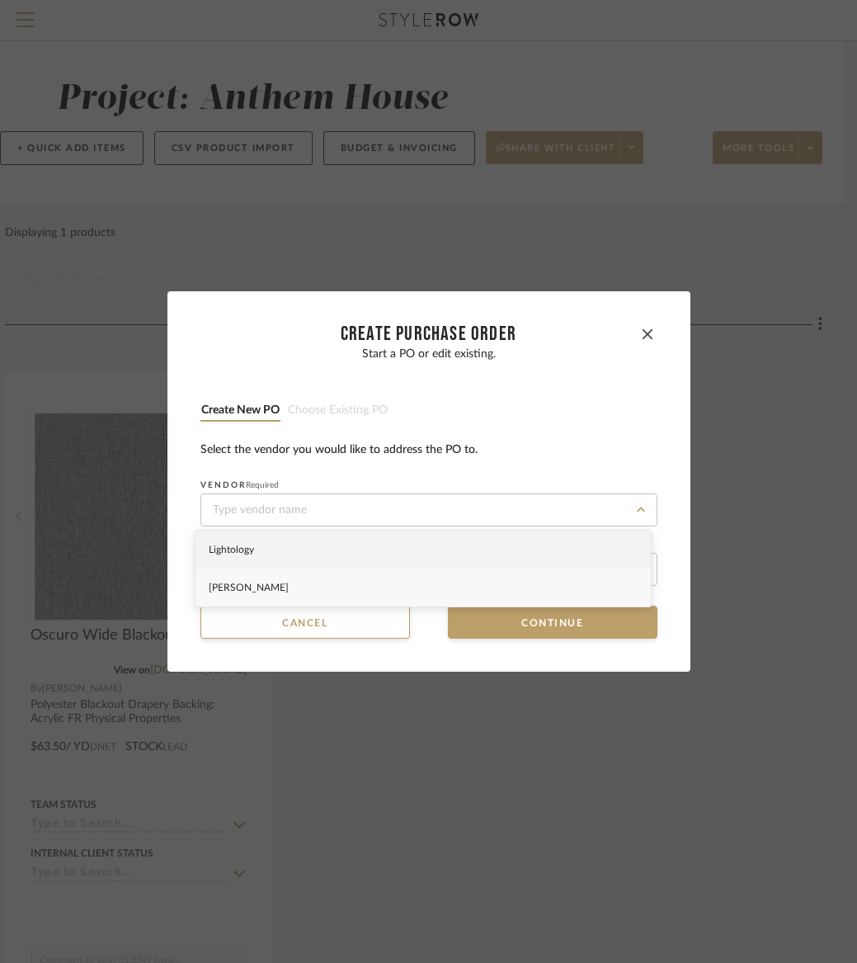
click at [307, 587] on div "[PERSON_NAME]" at bounding box center [423, 587] width 455 height 38
type input "[PERSON_NAME]"
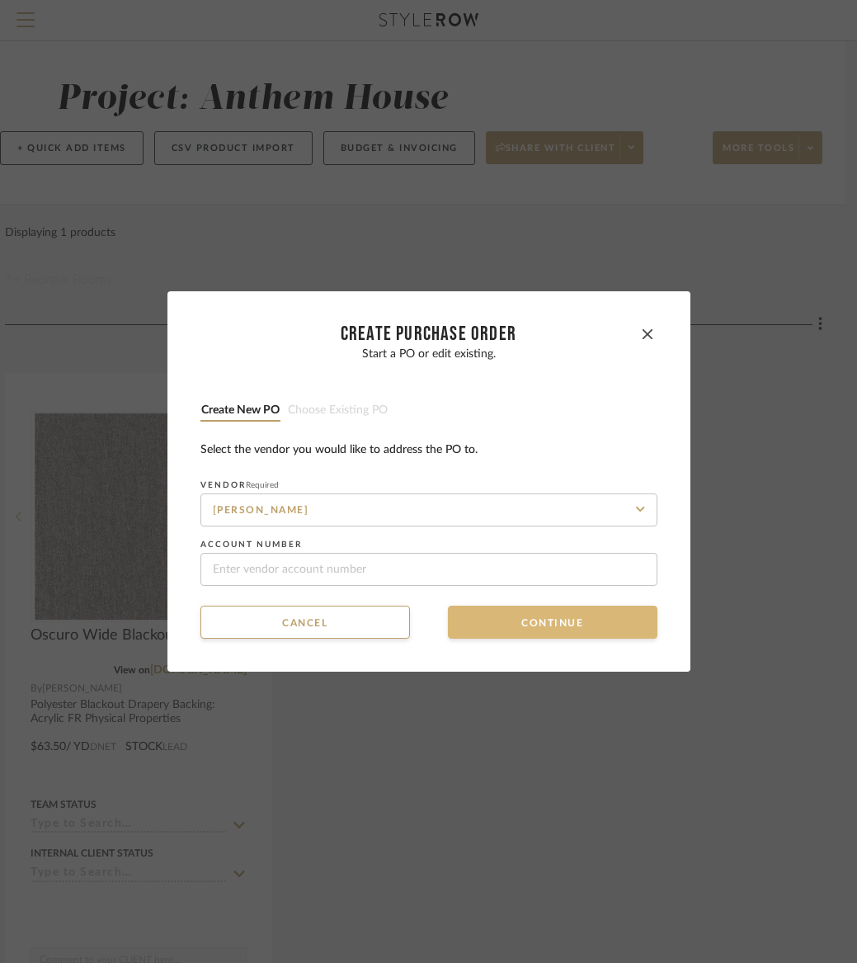
click at [527, 627] on button "Continue" at bounding box center [553, 622] width 210 height 33
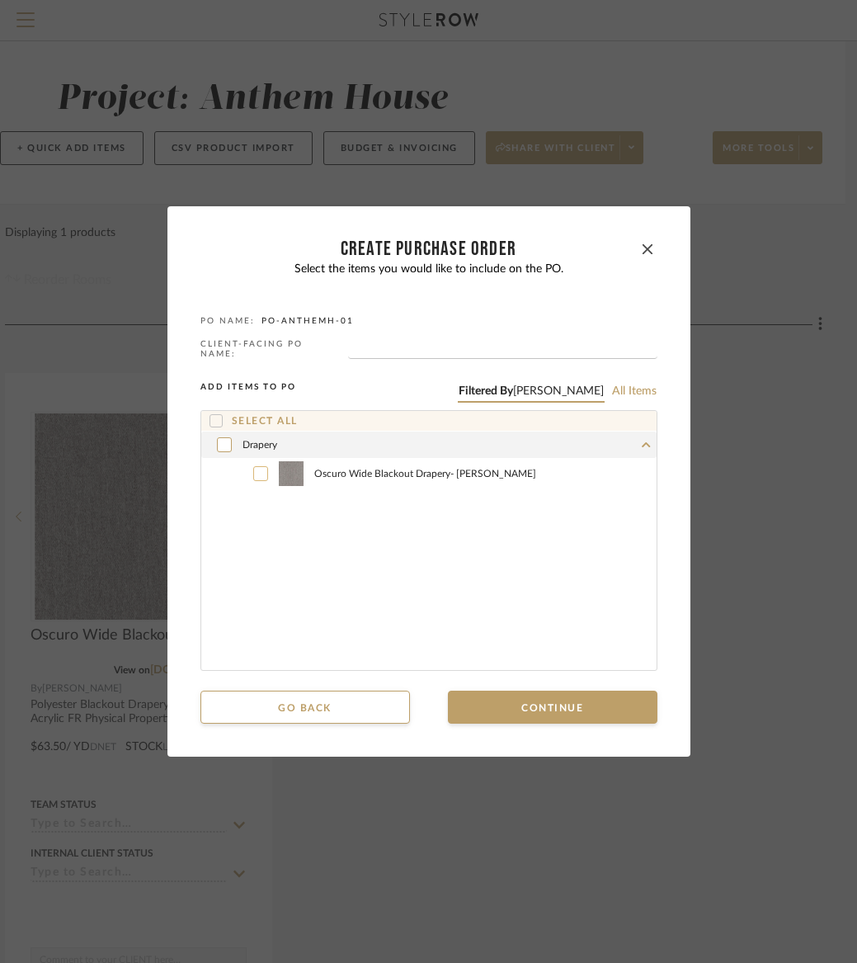
click at [256, 475] on icon at bounding box center [261, 474] width 10 height 12
click at [569, 701] on button "Continue" at bounding box center [553, 706] width 210 height 33
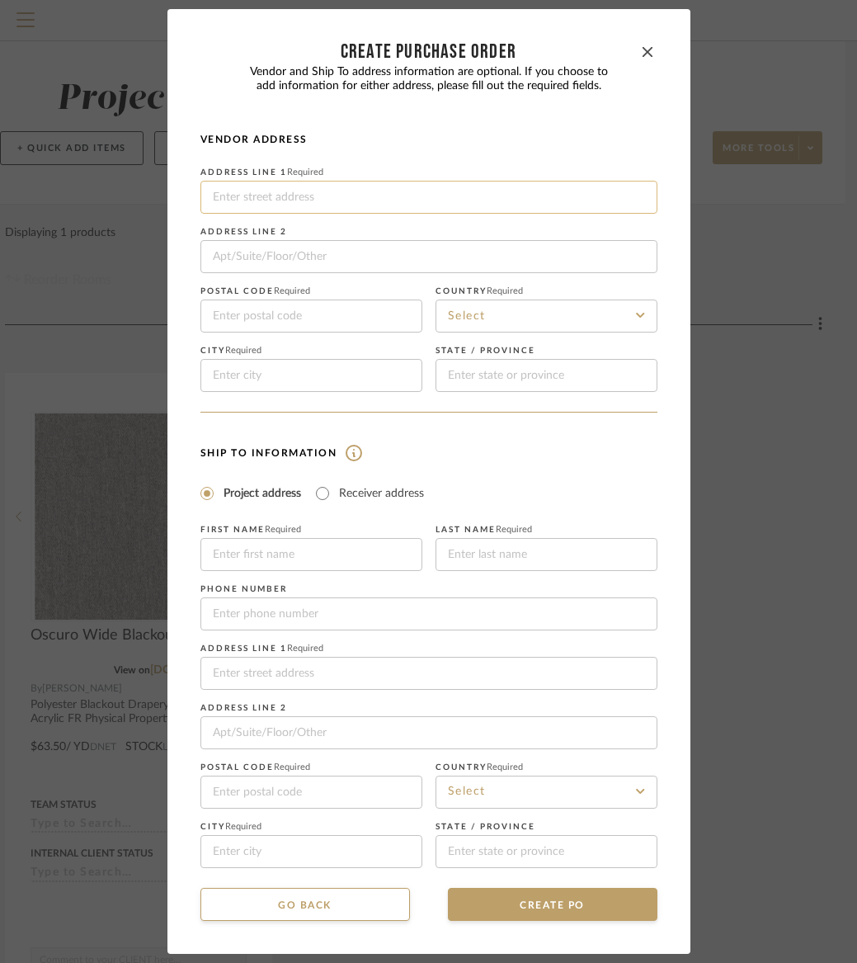
click at [271, 203] on input at bounding box center [428, 197] width 457 height 33
click at [298, 555] on input at bounding box center [311, 554] width 222 height 33
type input "[PERSON_NAME]"
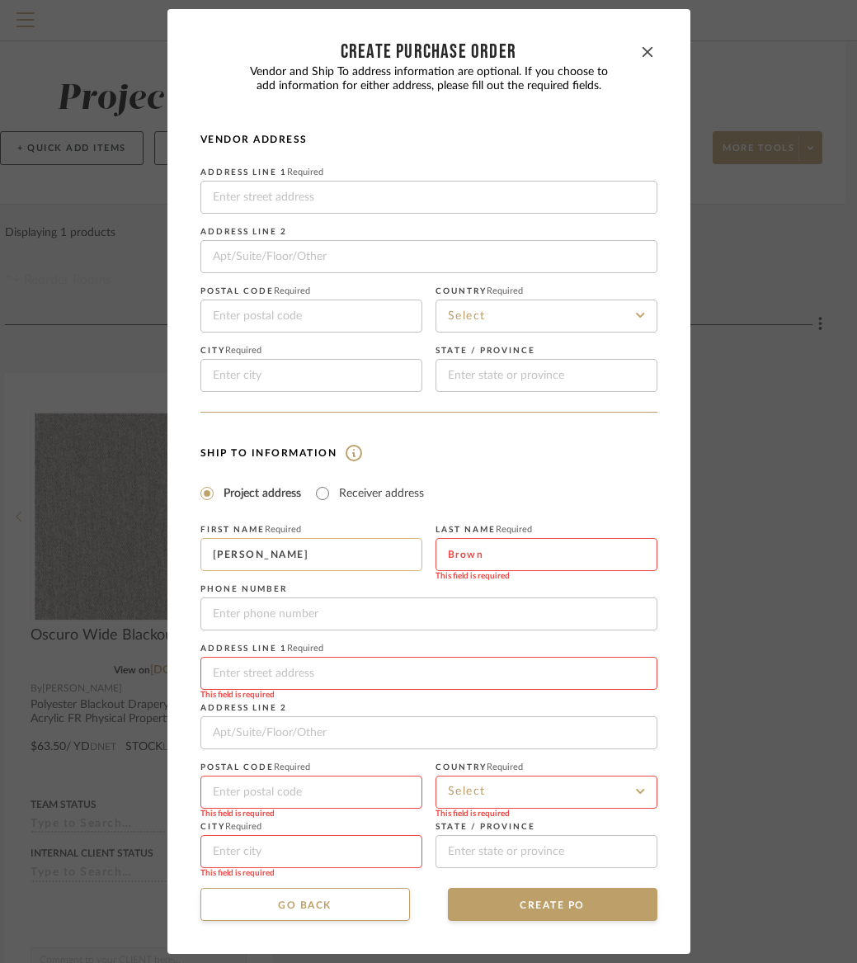
type input "Brown"
type input "[PHONE_NUMBER]"
click at [279, 672] on input at bounding box center [428, 673] width 457 height 33
type input "[STREET_ADDRESS]"
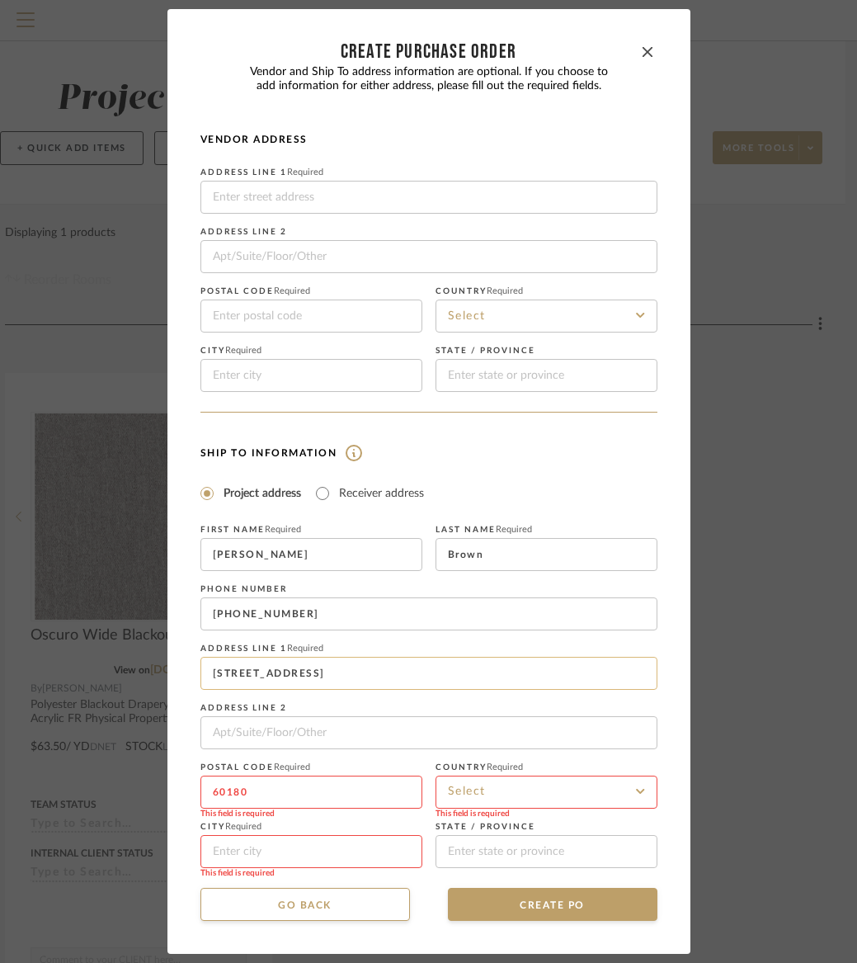
type input "60180"
click at [543, 798] on input at bounding box center [547, 791] width 222 height 33
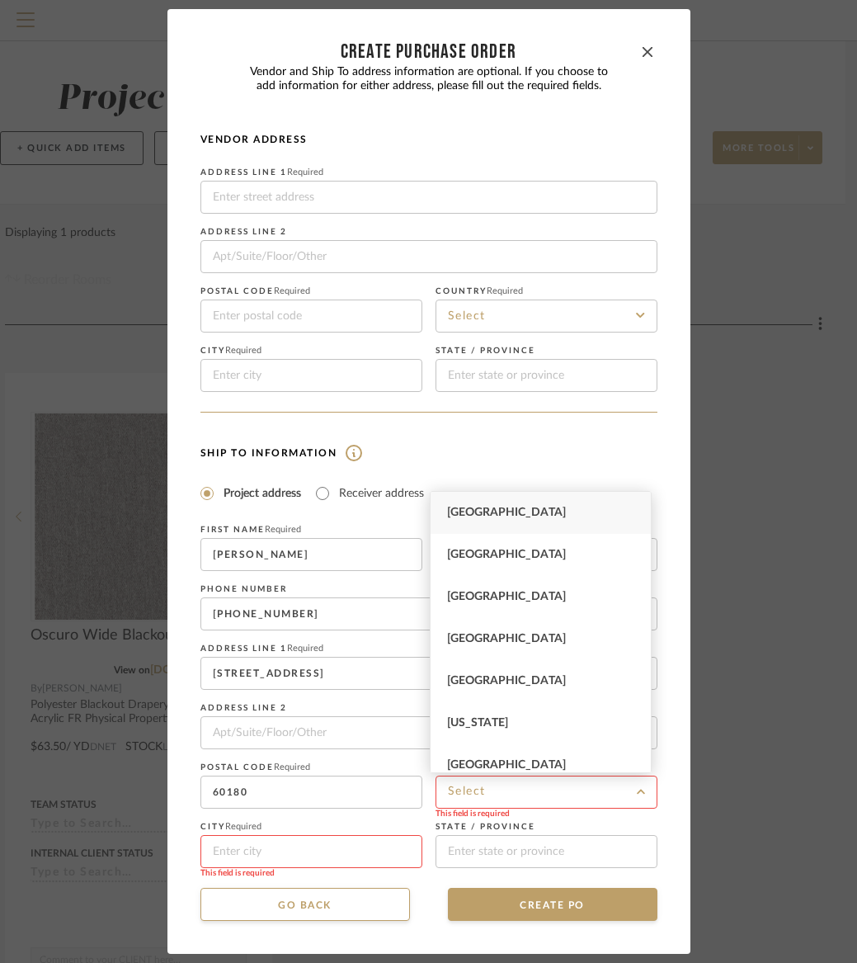
click at [508, 502] on div "[GEOGRAPHIC_DATA]" at bounding box center [541, 513] width 220 height 42
type input "[GEOGRAPHIC_DATA]"
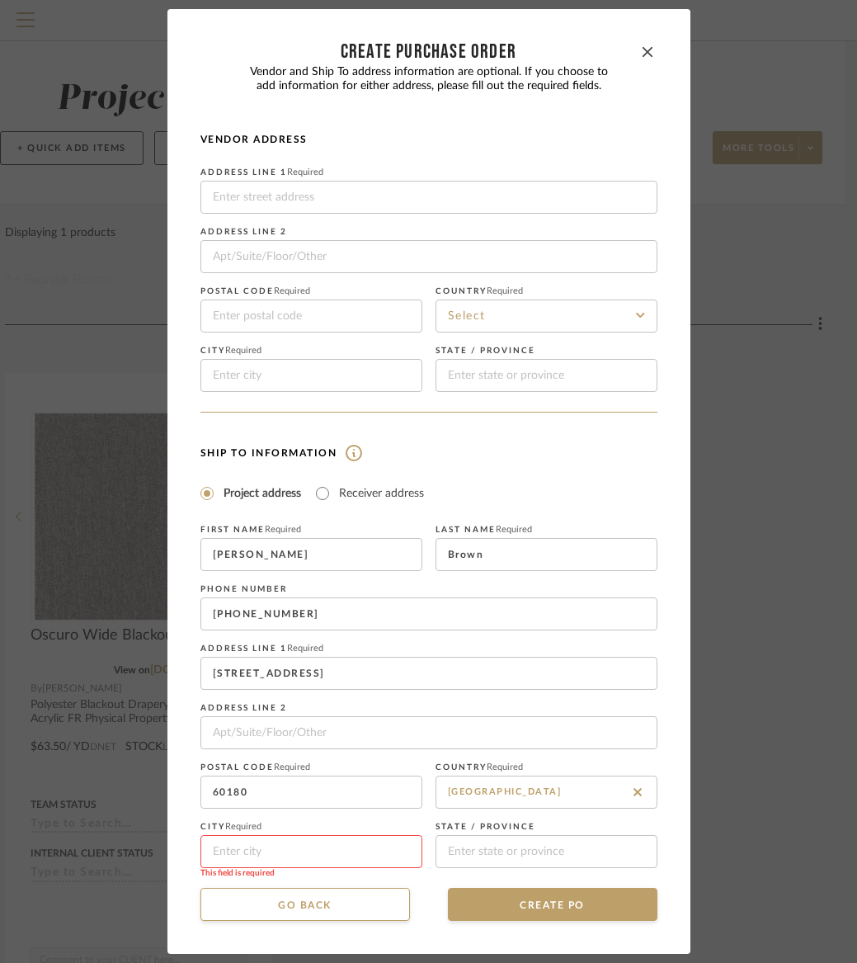
click at [317, 845] on input at bounding box center [311, 851] width 222 height 33
type input "Union"
type input "IL"
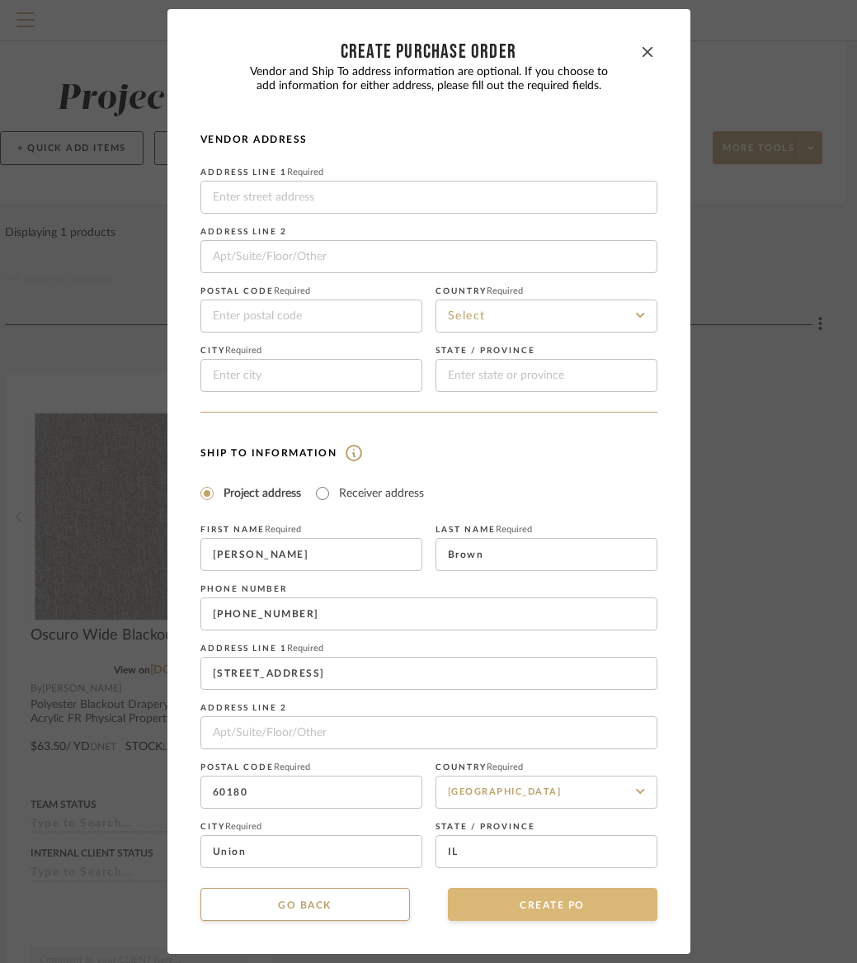
click at [546, 904] on button "CREATE PO" at bounding box center [553, 904] width 210 height 33
